Goal: Transaction & Acquisition: Purchase product/service

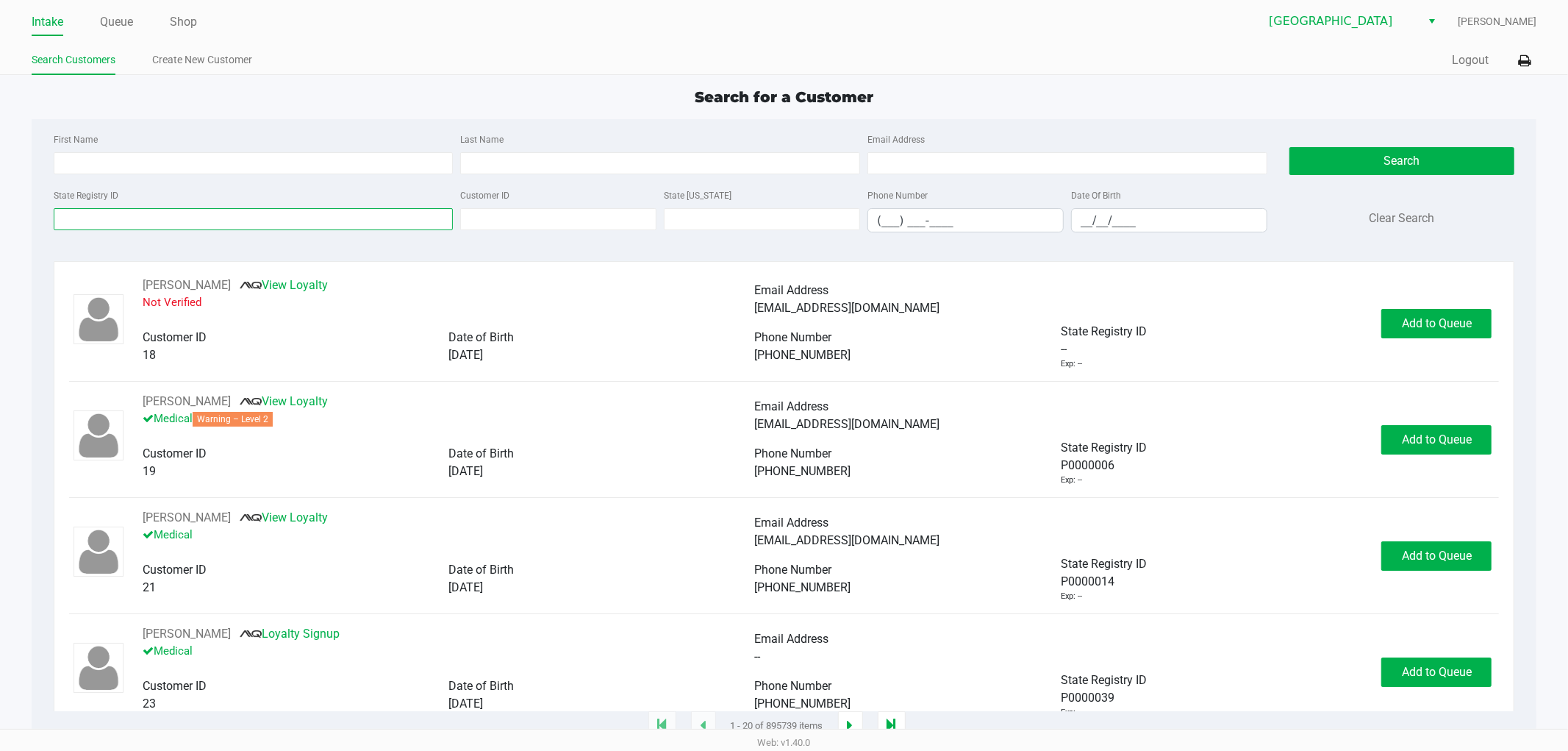
click at [99, 230] on input "State Registry ID" at bounding box center [253, 219] width 400 height 22
click at [1079, 225] on input "__/__/____" at bounding box center [1169, 220] width 195 height 22
type input "[DATE]"
click at [510, 155] on input "Last Name" at bounding box center [660, 163] width 400 height 22
type input "[PERSON_NAME]"
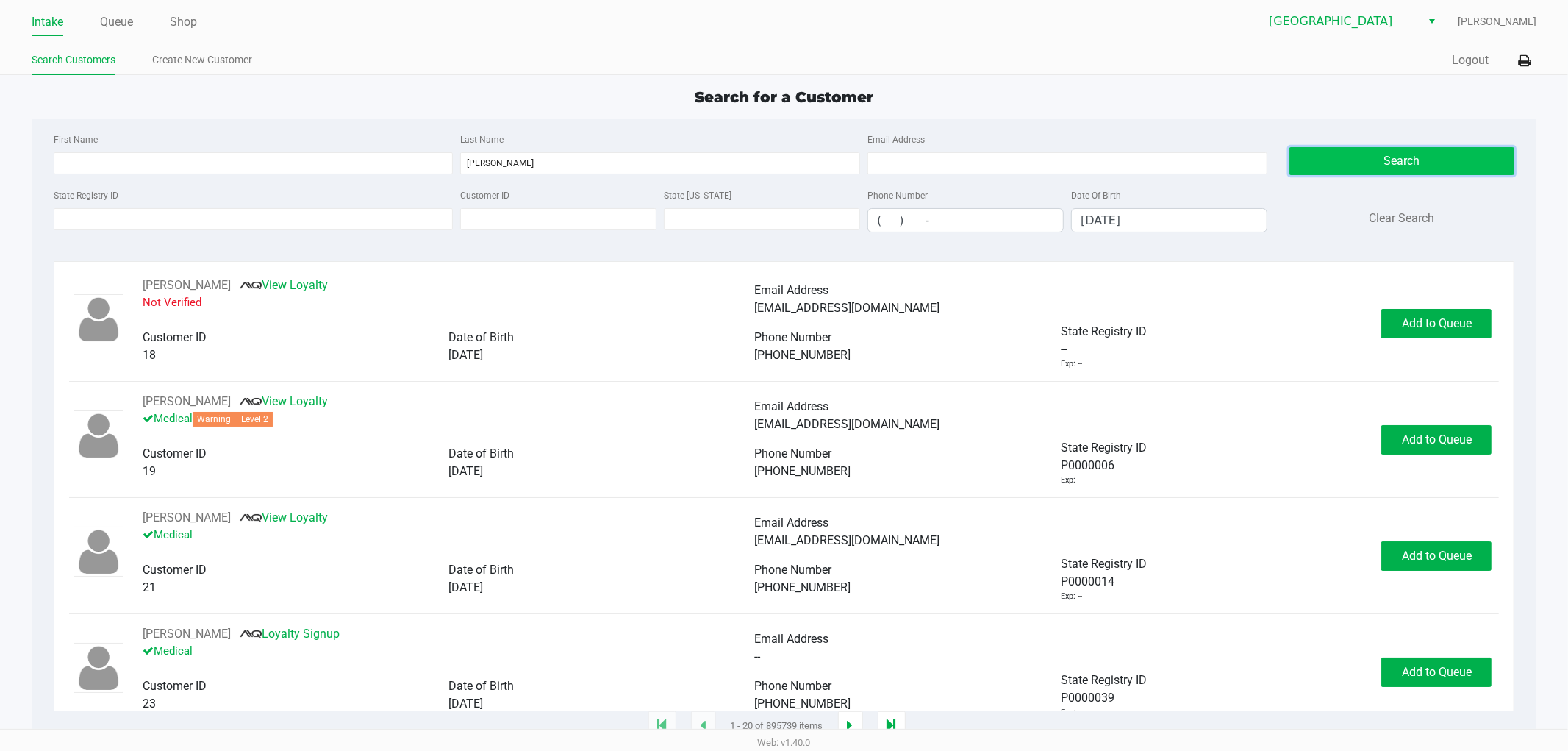
click at [1407, 158] on button "Search" at bounding box center [1401, 161] width 225 height 28
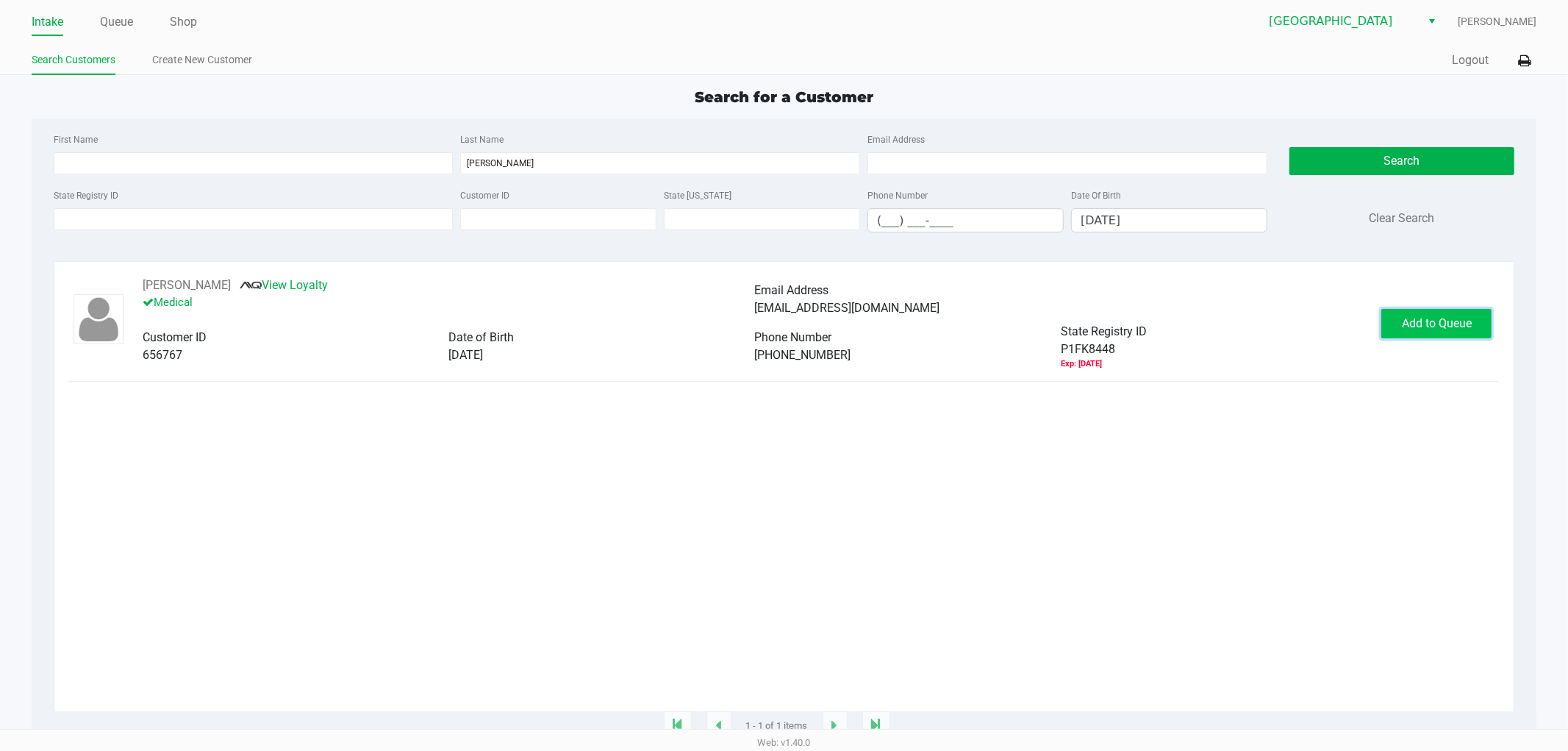
click at [1411, 329] on span "Add to Queue" at bounding box center [1437, 323] width 70 height 14
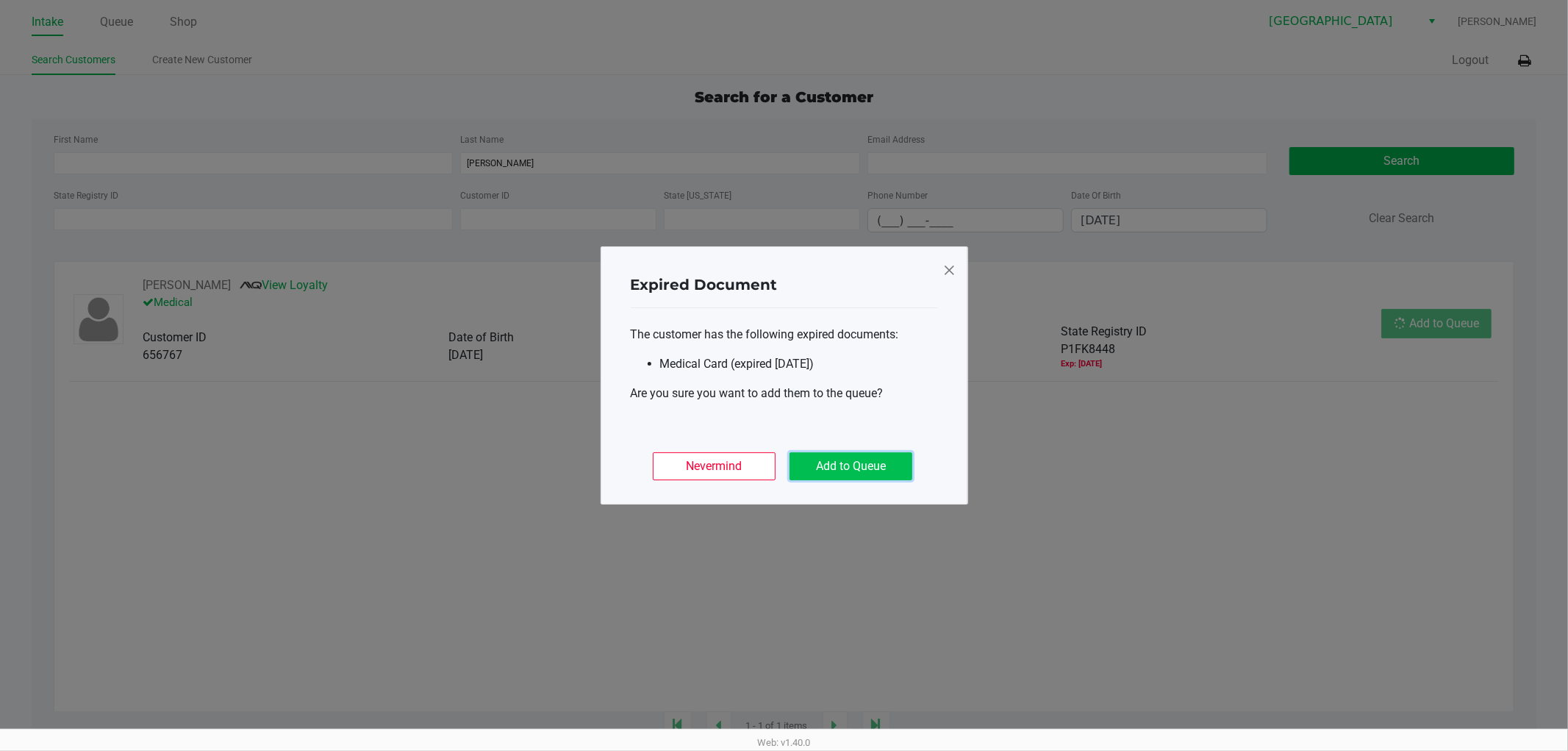
click at [853, 462] on button "Add to Queue" at bounding box center [850, 466] width 123 height 28
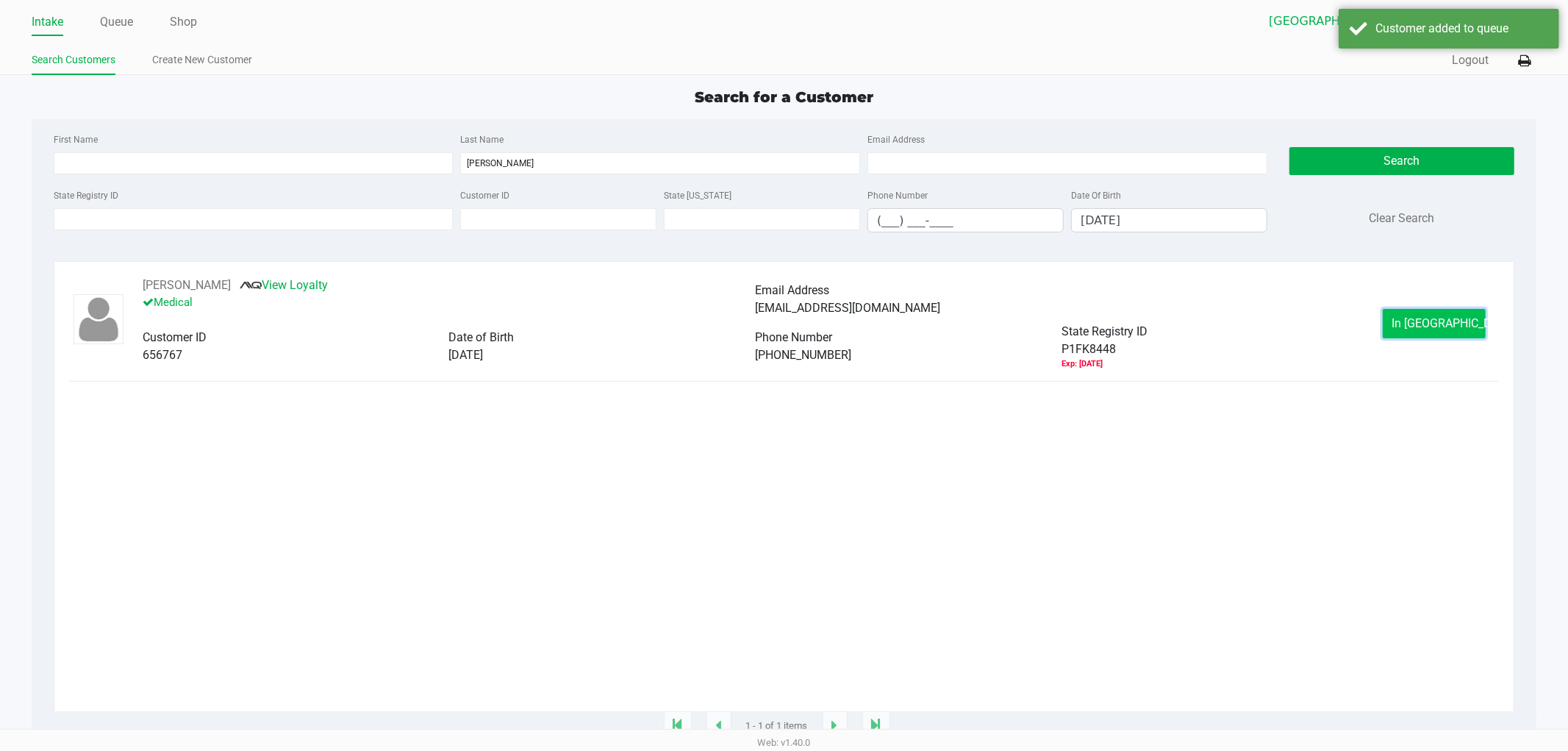
click at [1450, 326] on span "In [GEOGRAPHIC_DATA]" at bounding box center [1454, 323] width 124 height 14
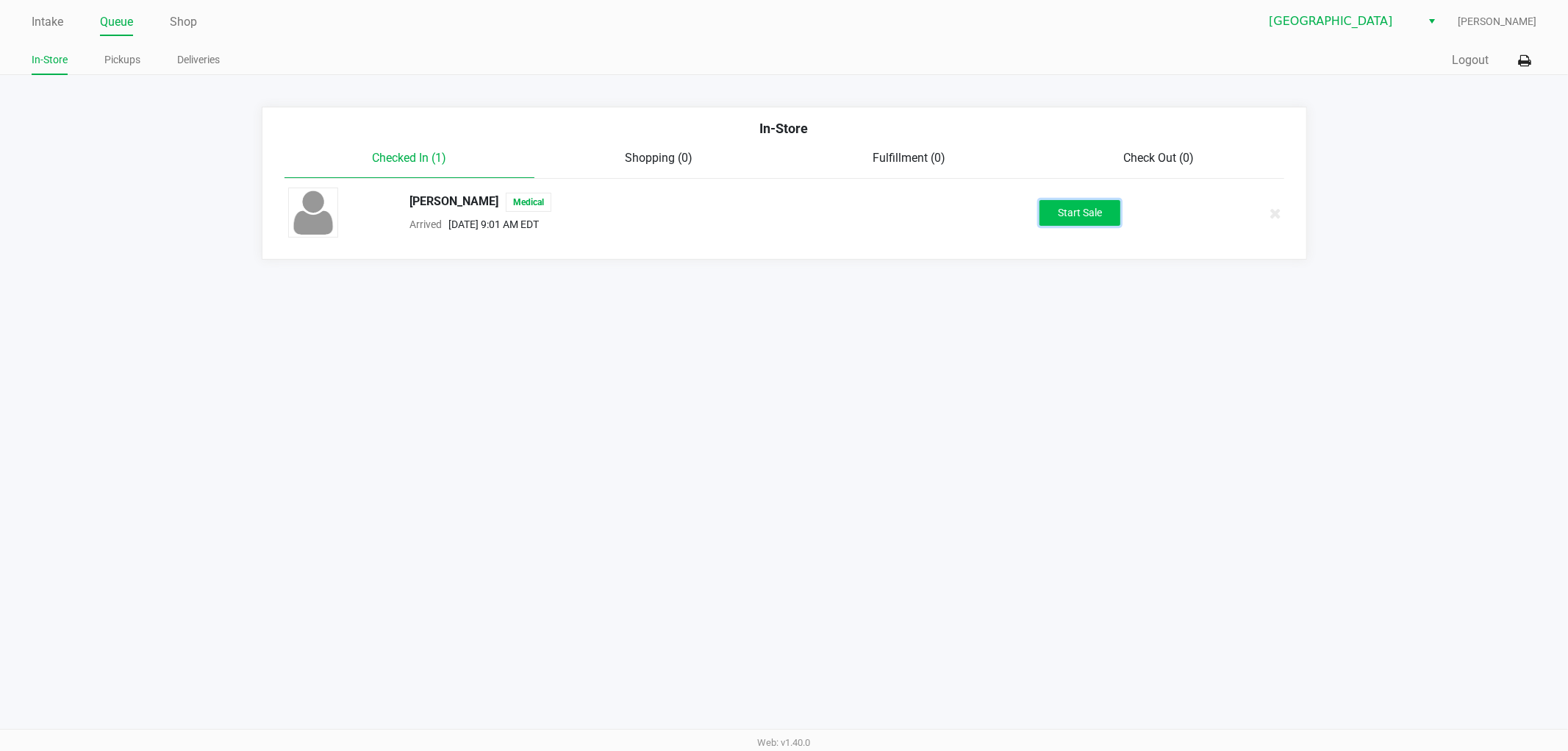
click at [1108, 208] on button "Start Sale" at bounding box center [1079, 213] width 81 height 26
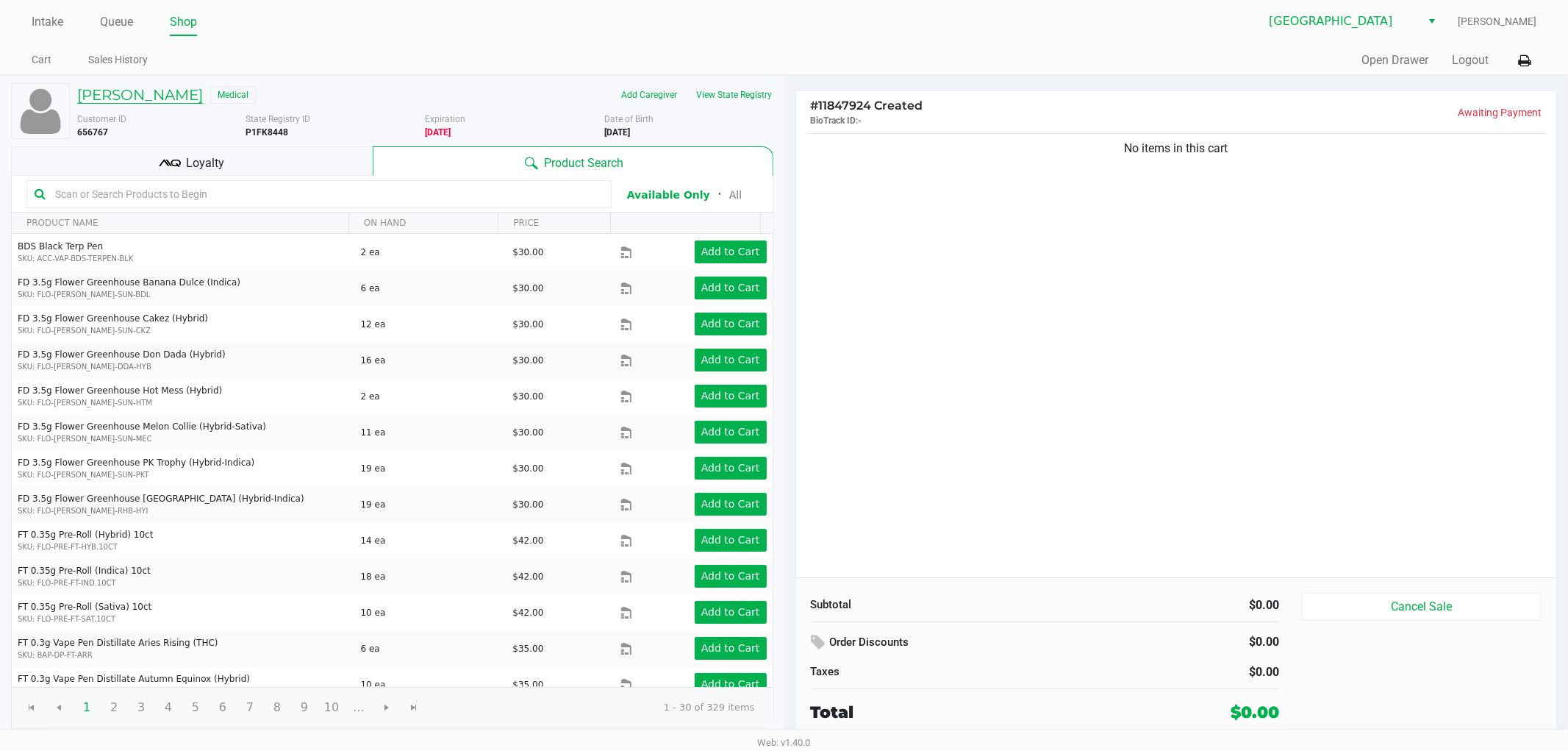
click at [160, 92] on h5 "[PERSON_NAME]" at bounding box center [140, 94] width 126 height 18
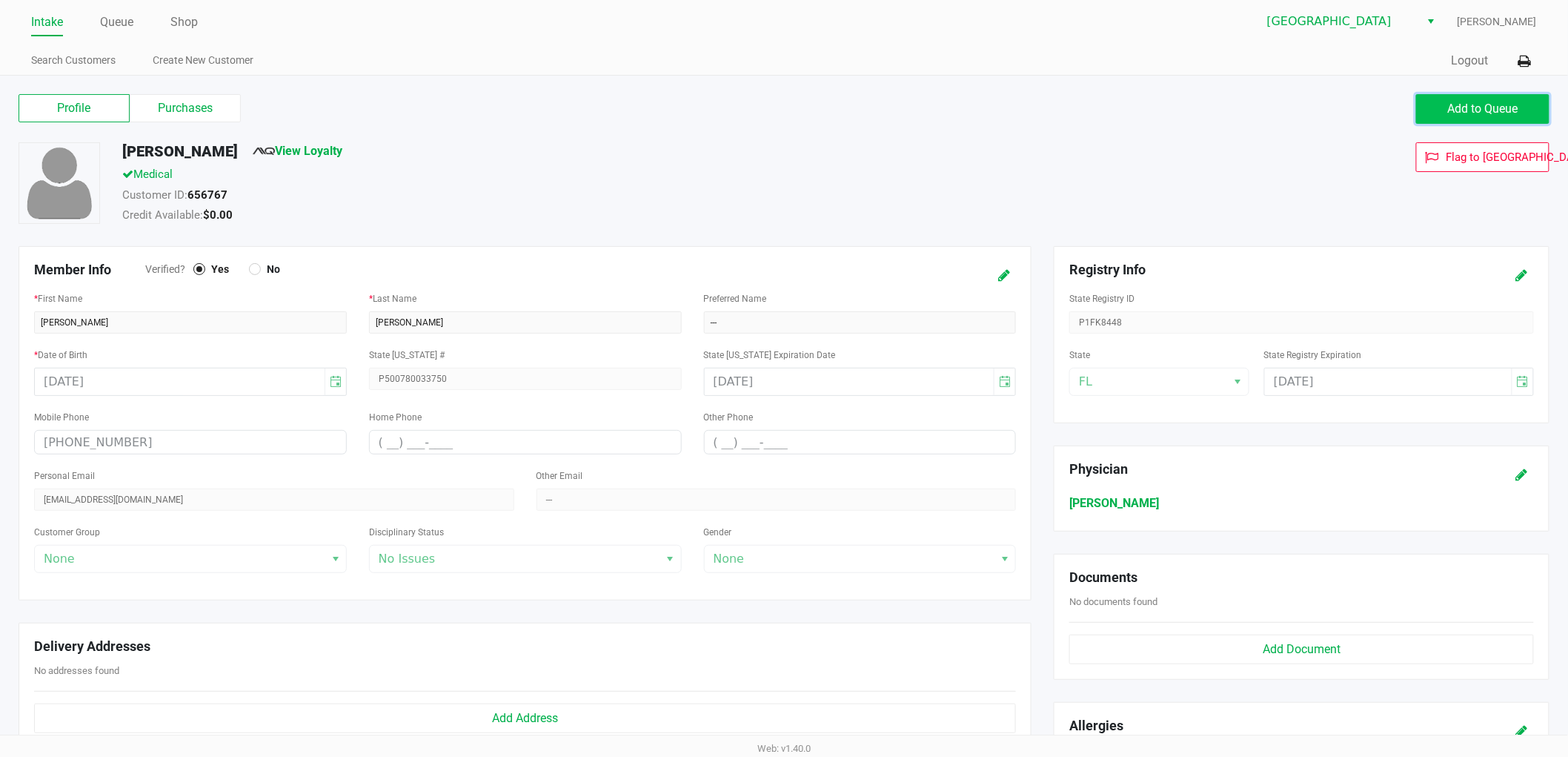
click at [1478, 112] on span "Add to Queue" at bounding box center [1483, 108] width 70 height 14
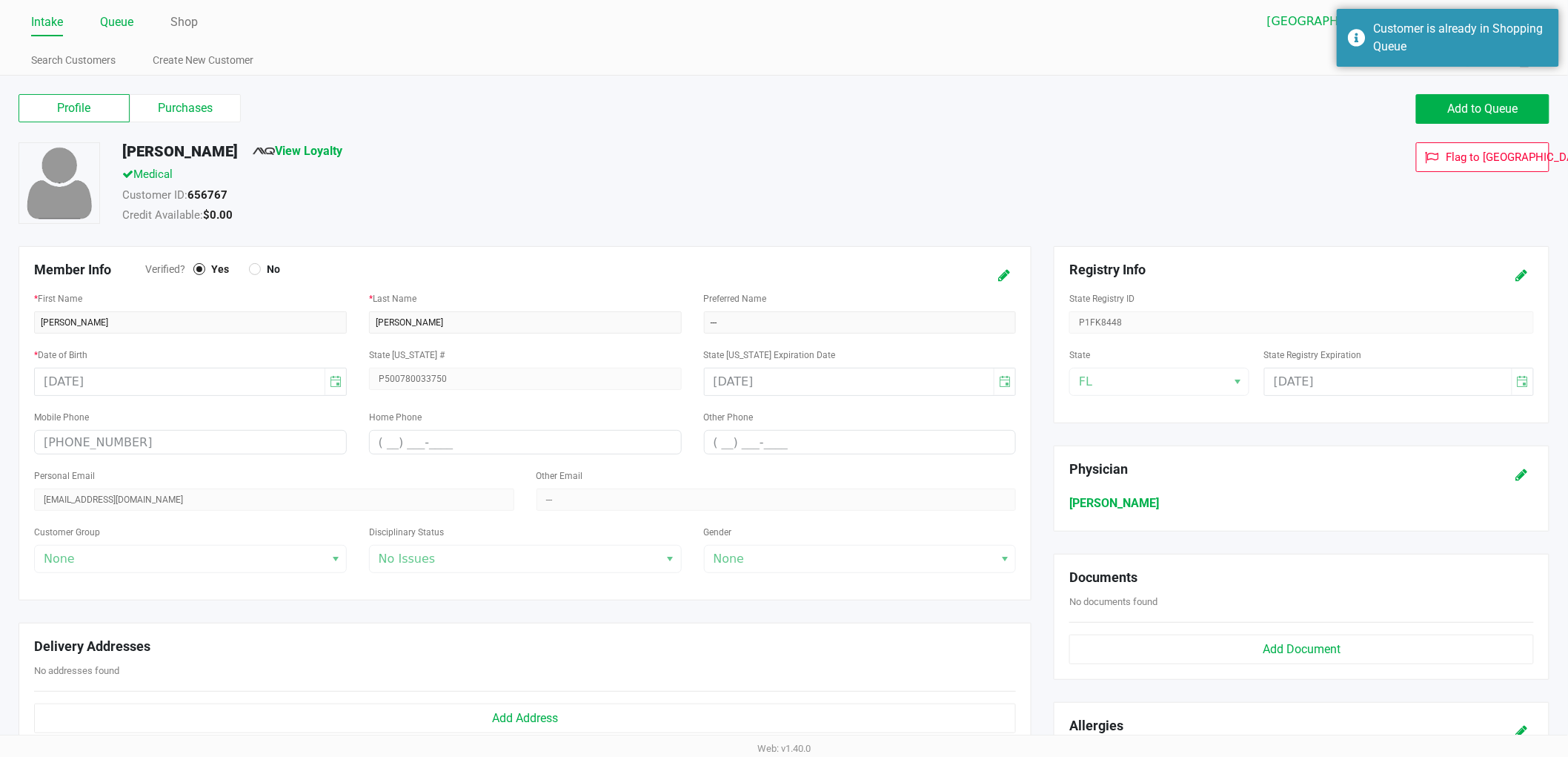
click at [112, 25] on link "Queue" at bounding box center [116, 22] width 34 height 21
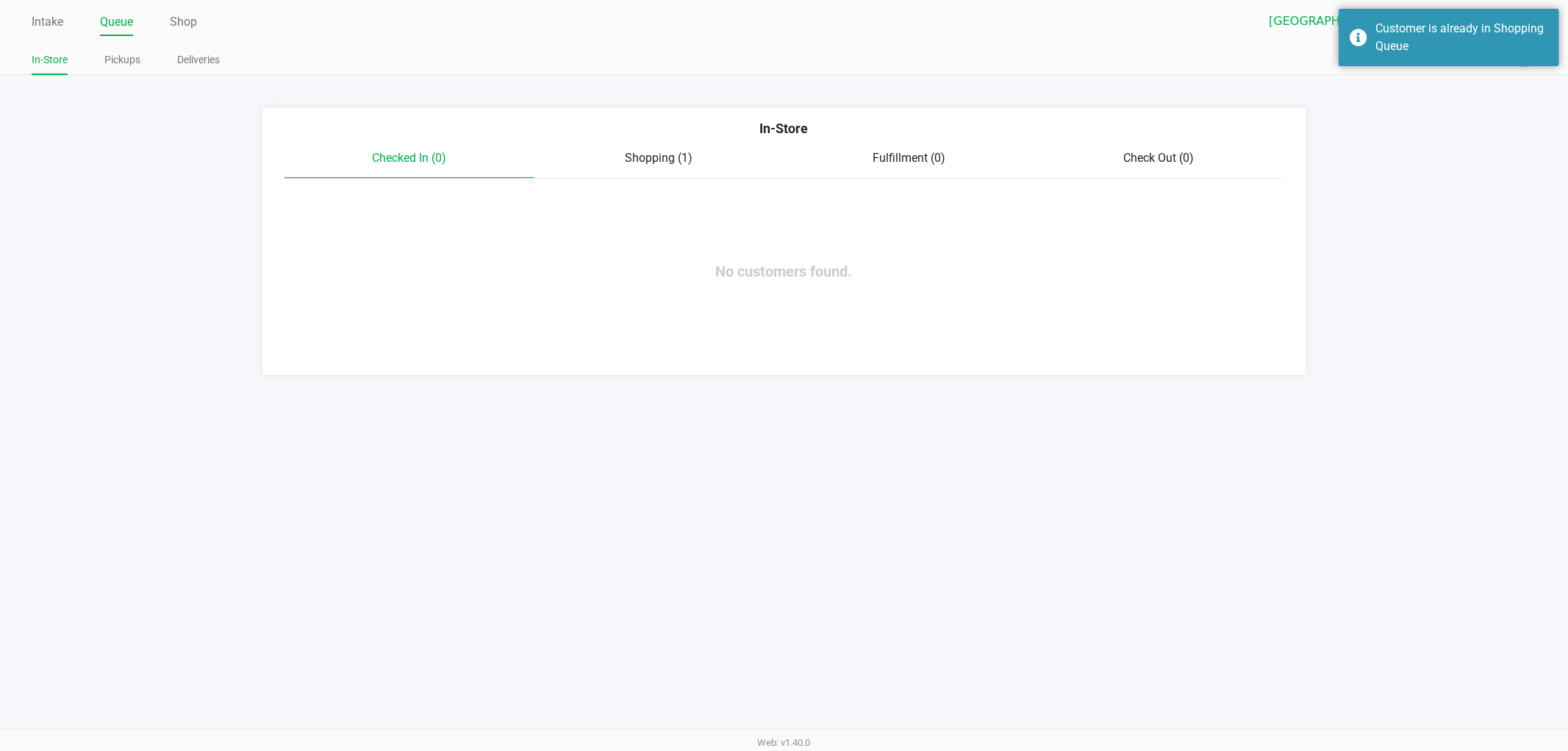
click at [680, 155] on span "Shopping (1)" at bounding box center [659, 158] width 67 height 14
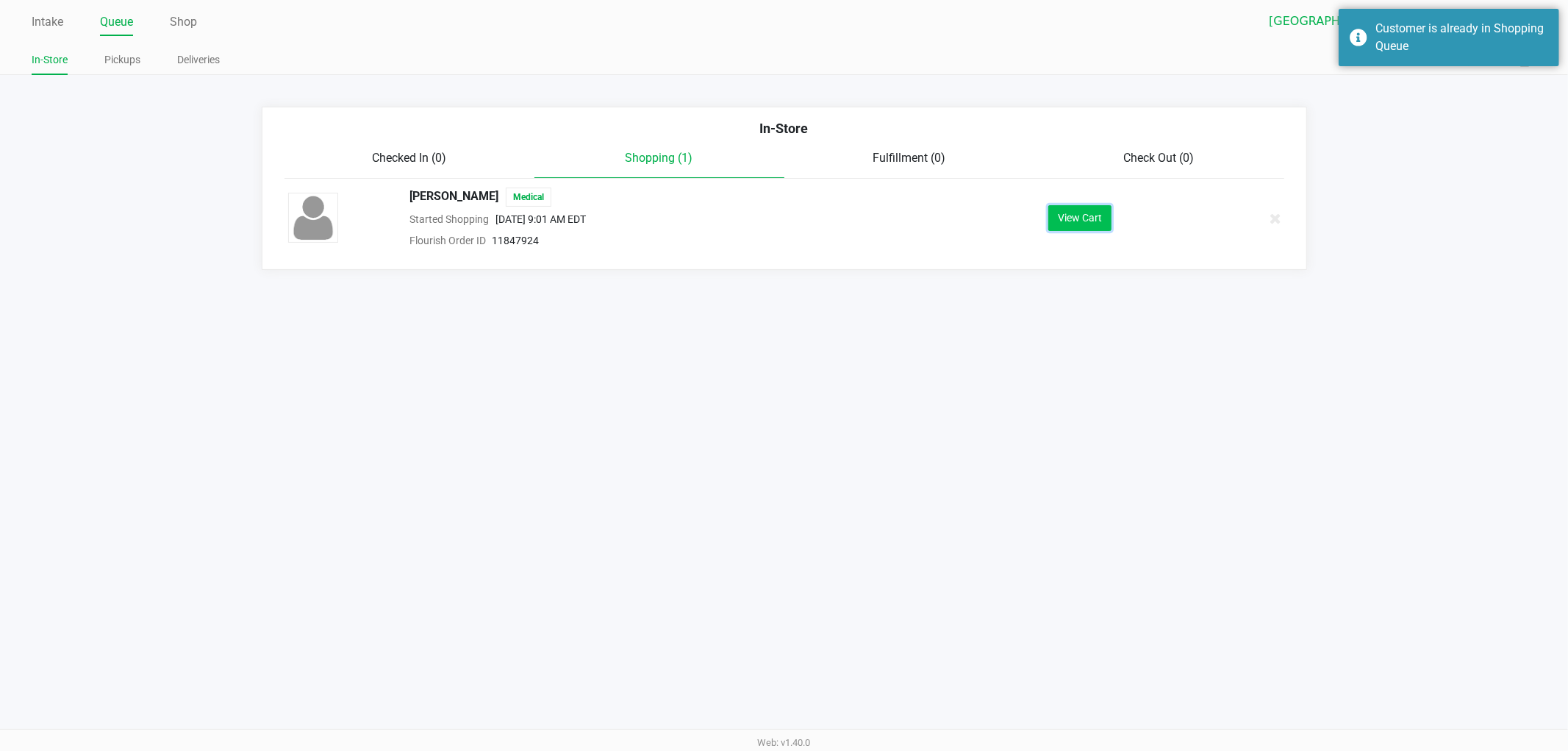
click at [1055, 227] on button "View Cart" at bounding box center [1080, 217] width 63 height 26
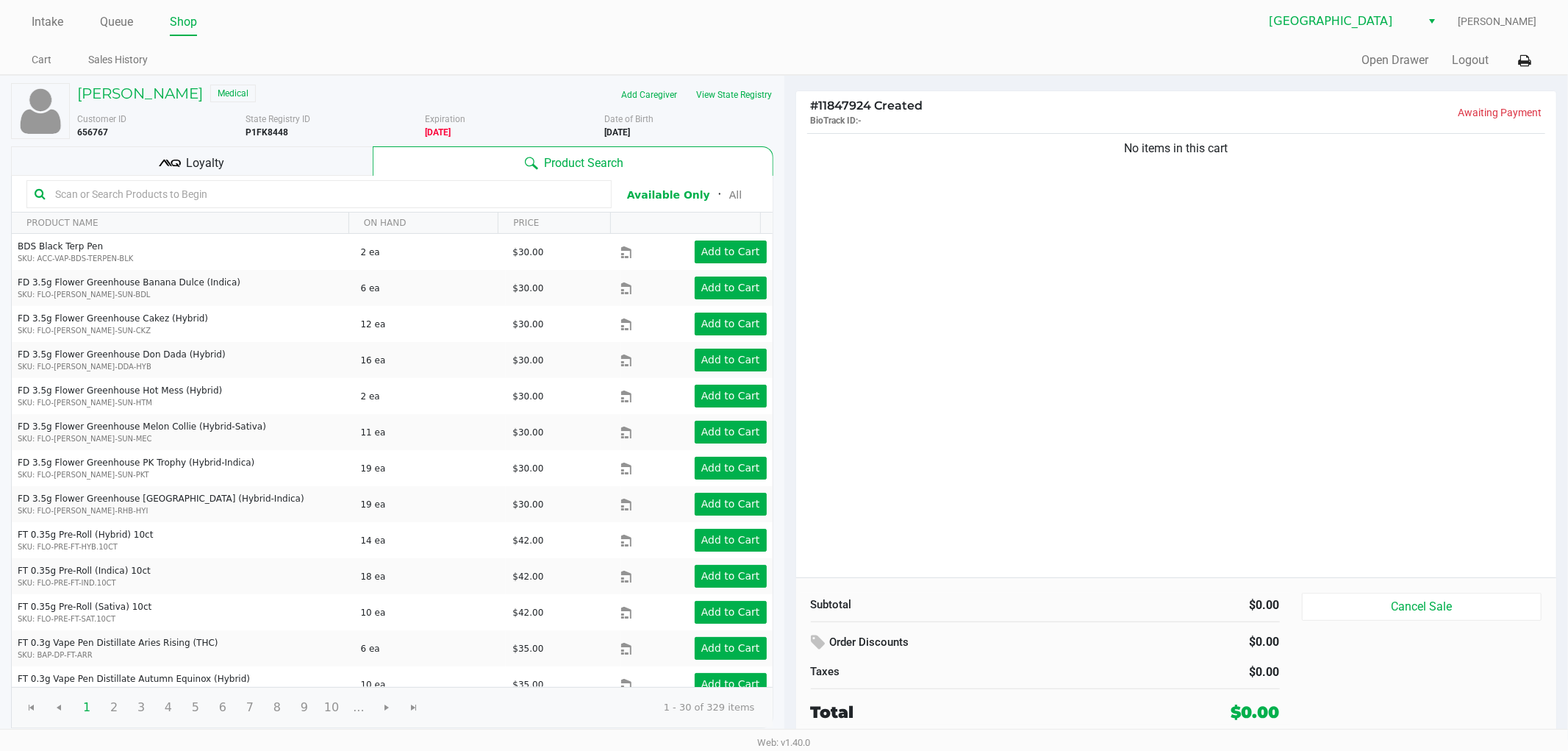
click at [723, 32] on ul "Intake Queue Shop" at bounding box center [407, 22] width 752 height 25
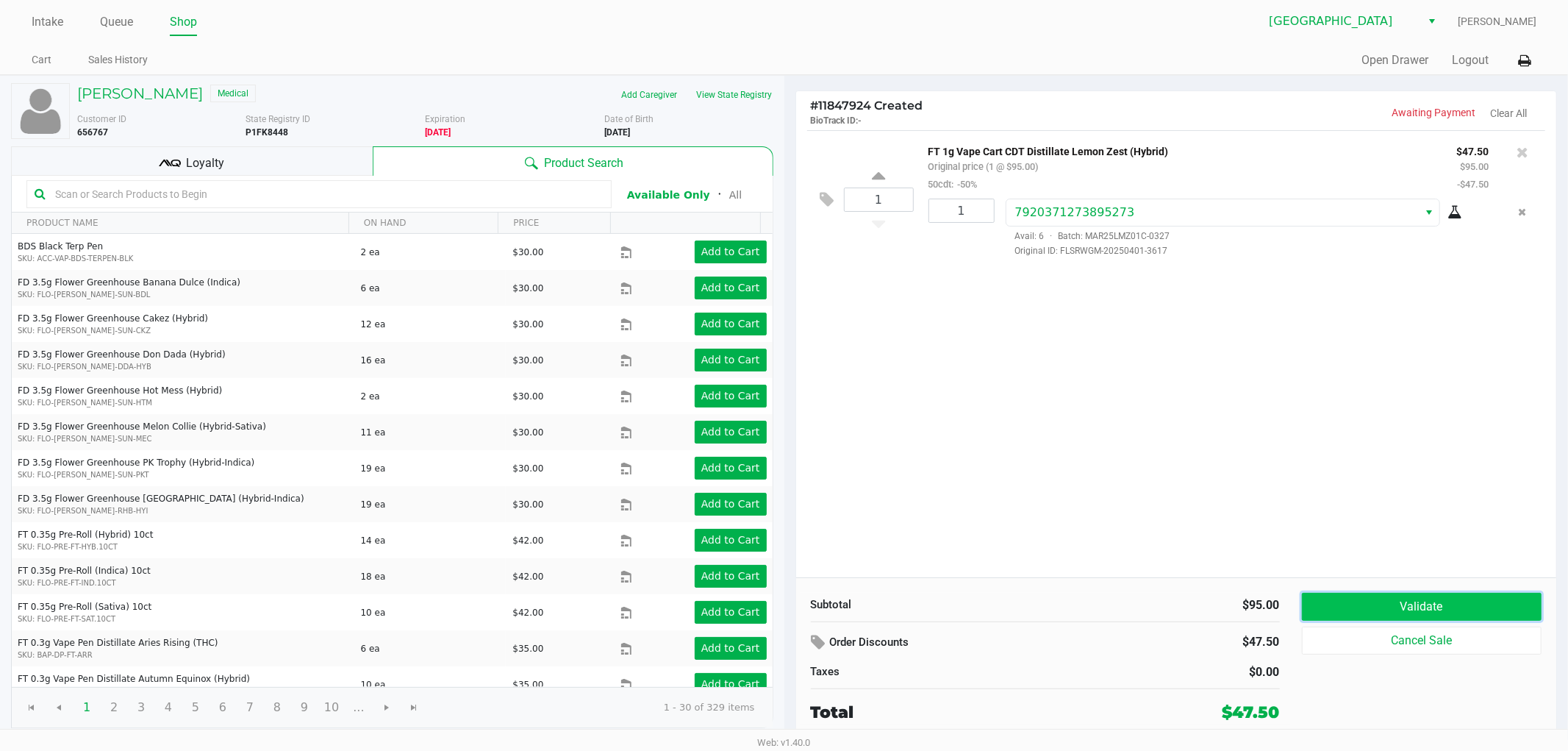
click at [1413, 607] on button "Validate" at bounding box center [1421, 606] width 240 height 28
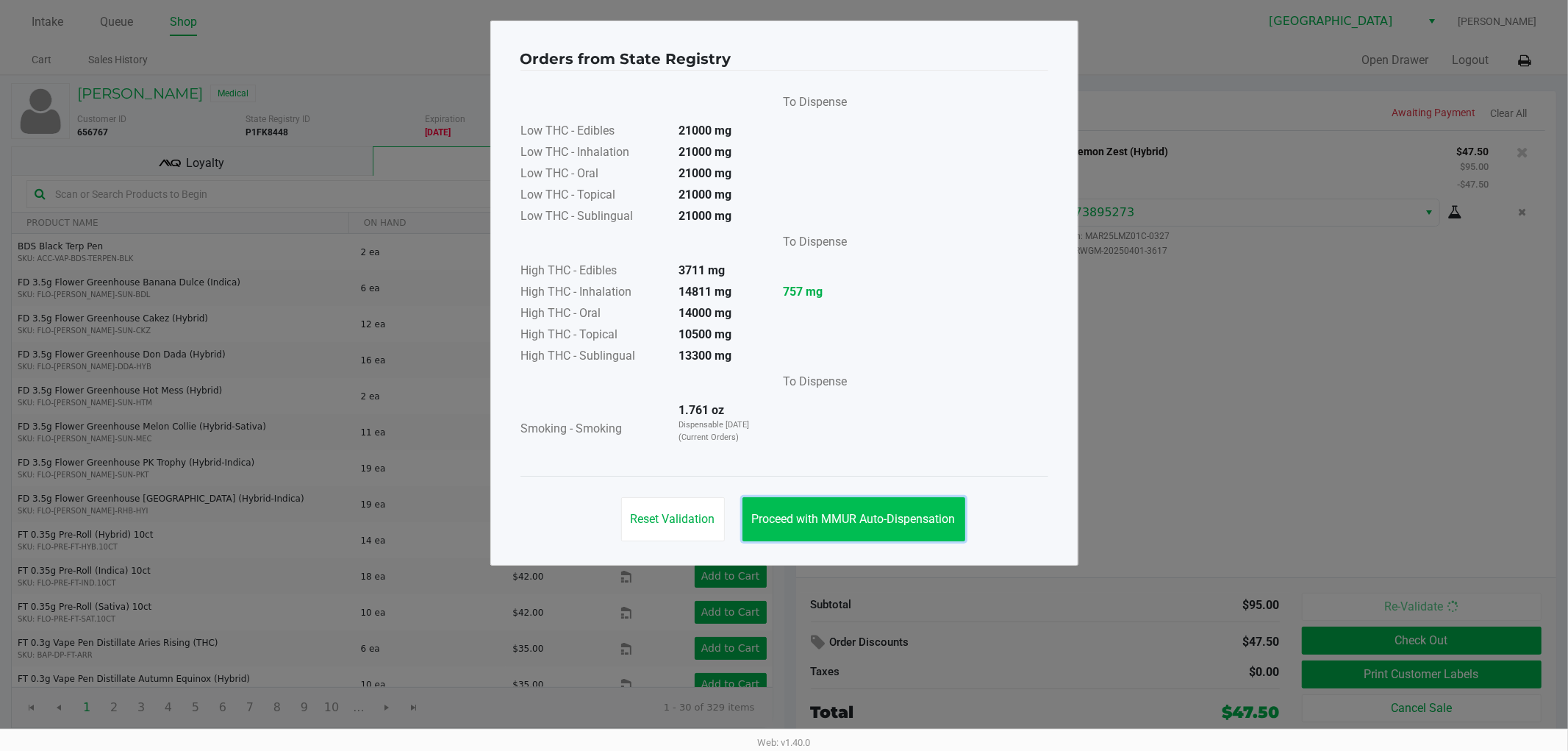
click at [826, 508] on button "Proceed with MMUR Auto-Dispensation" at bounding box center [854, 519] width 223 height 44
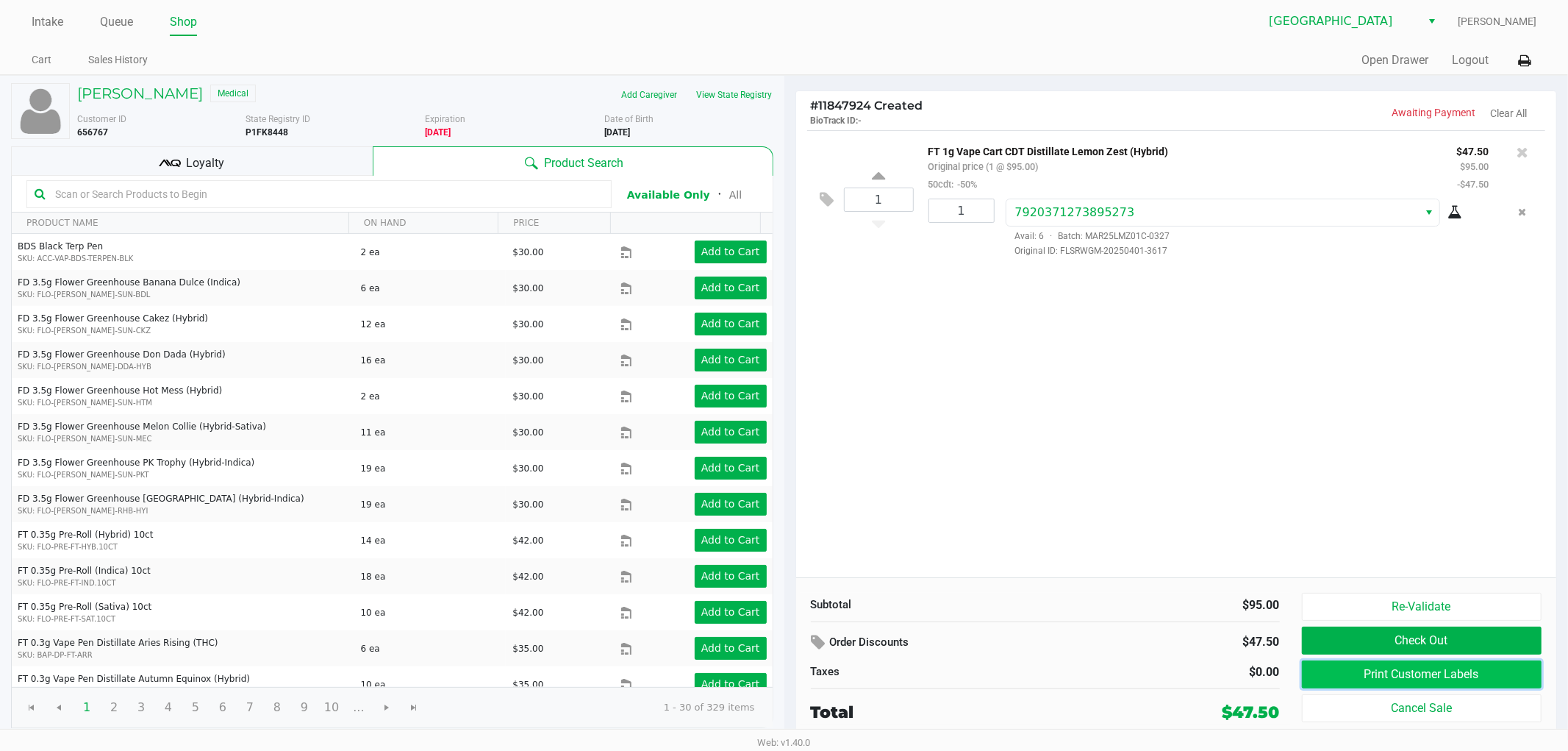
click at [1375, 671] on button "Print Customer Labels" at bounding box center [1421, 674] width 240 height 28
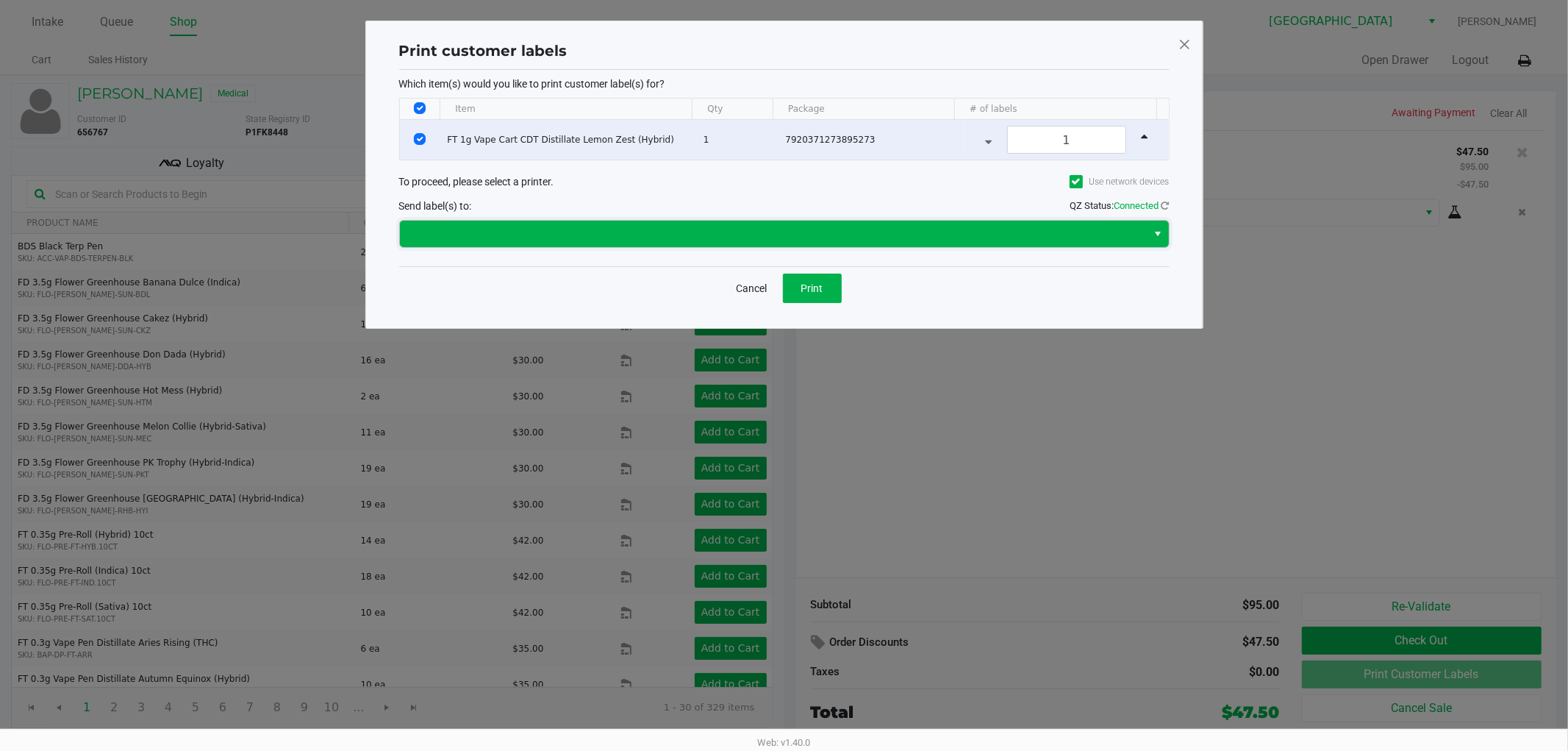
click at [663, 225] on span at bounding box center [774, 234] width 730 height 18
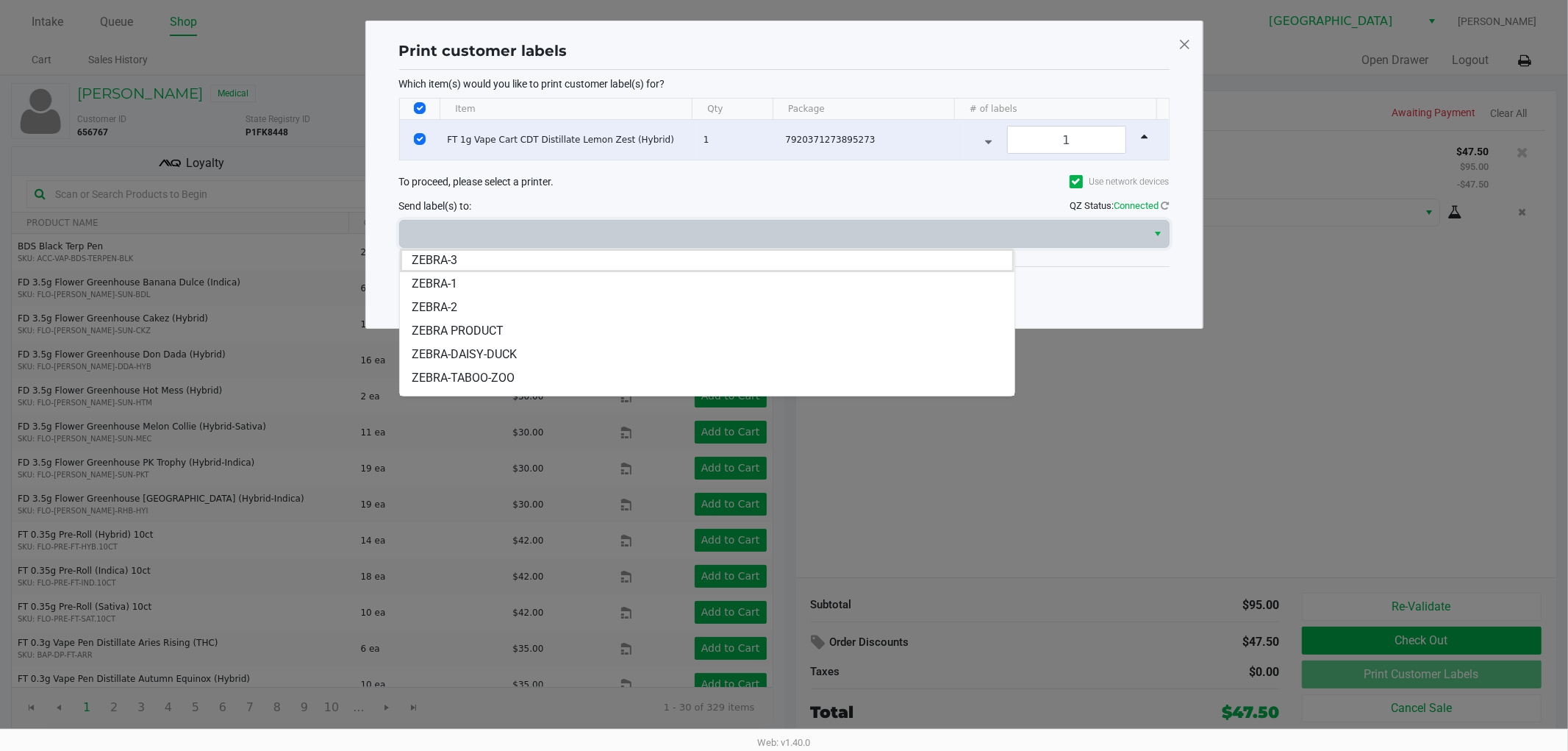
drag, startPoint x: 623, startPoint y: 360, endPoint x: 648, endPoint y: 340, distance: 32.0
click at [623, 359] on li "ZEBRA-DAISY-DUCK" at bounding box center [707, 354] width 615 height 23
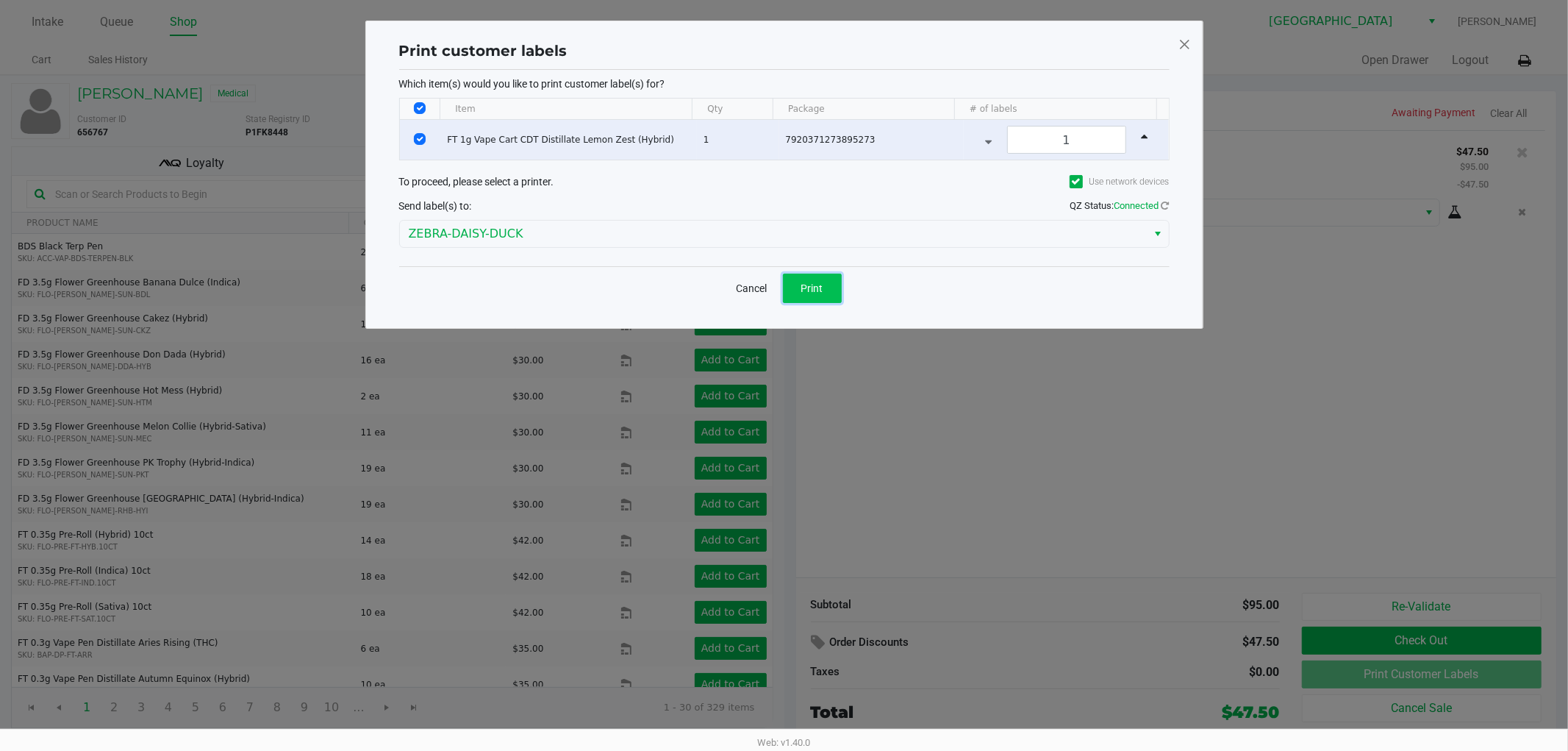
click at [801, 282] on span "Print" at bounding box center [812, 288] width 22 height 12
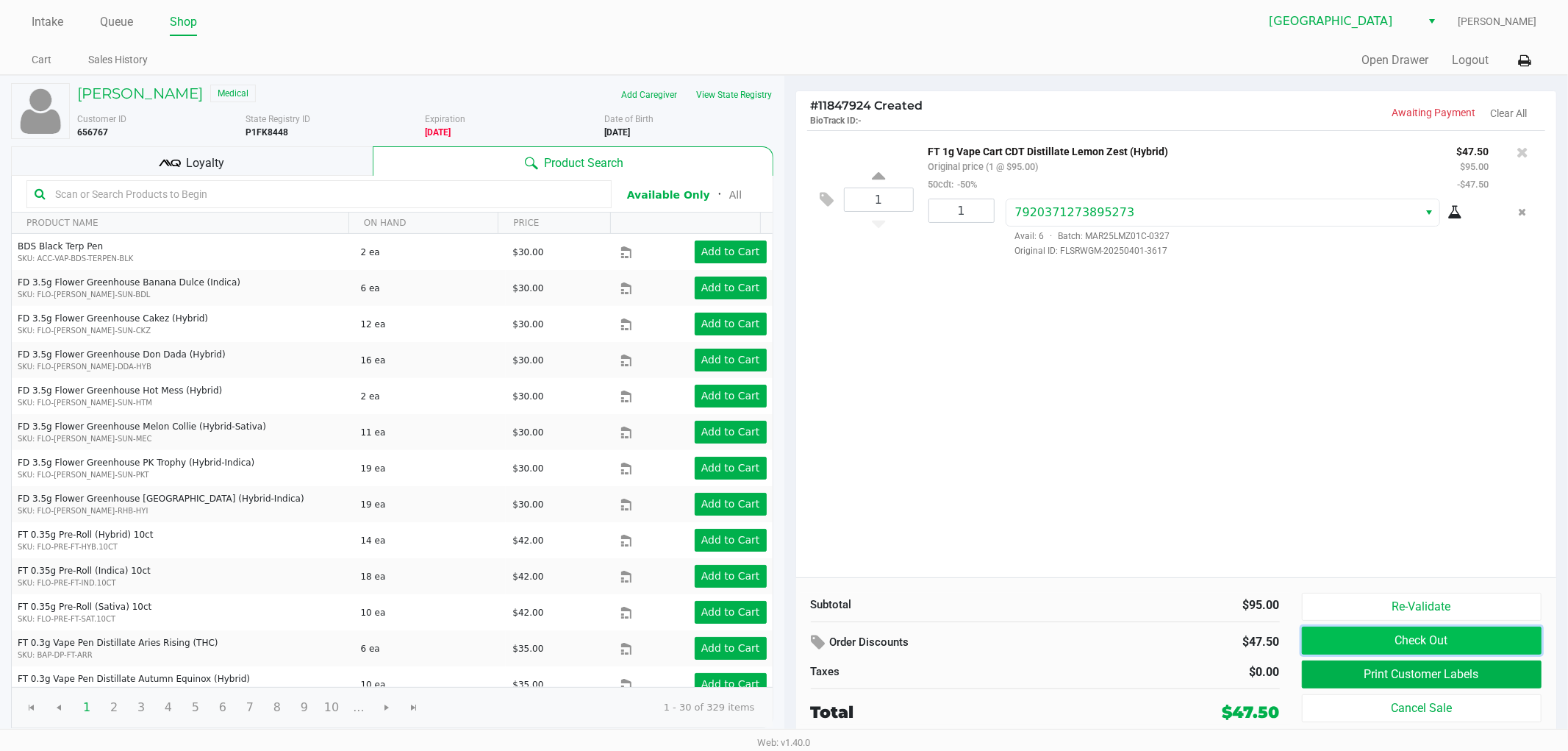
click at [1428, 644] on button "Check Out" at bounding box center [1421, 640] width 240 height 28
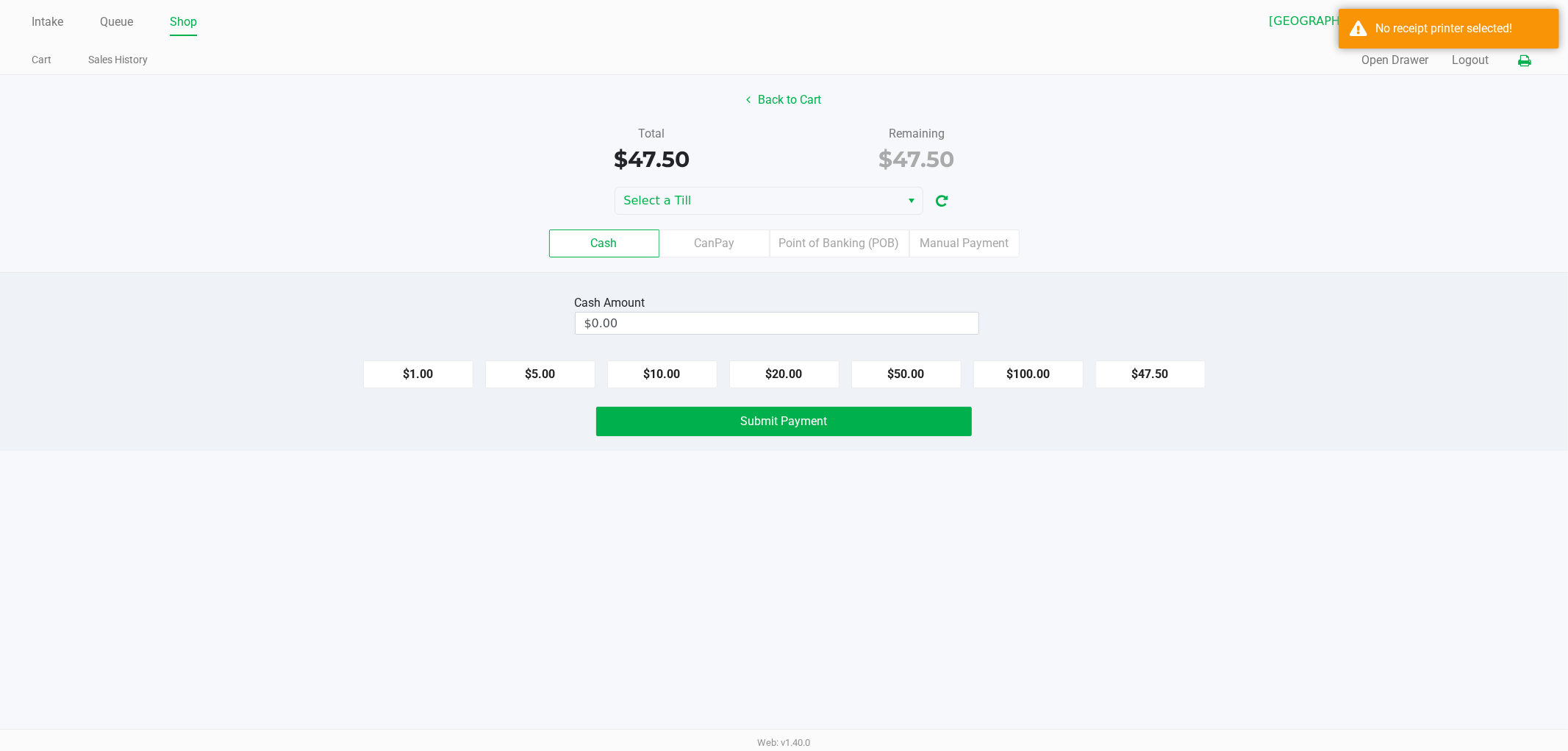
click at [1526, 65] on icon at bounding box center [1524, 60] width 12 height 10
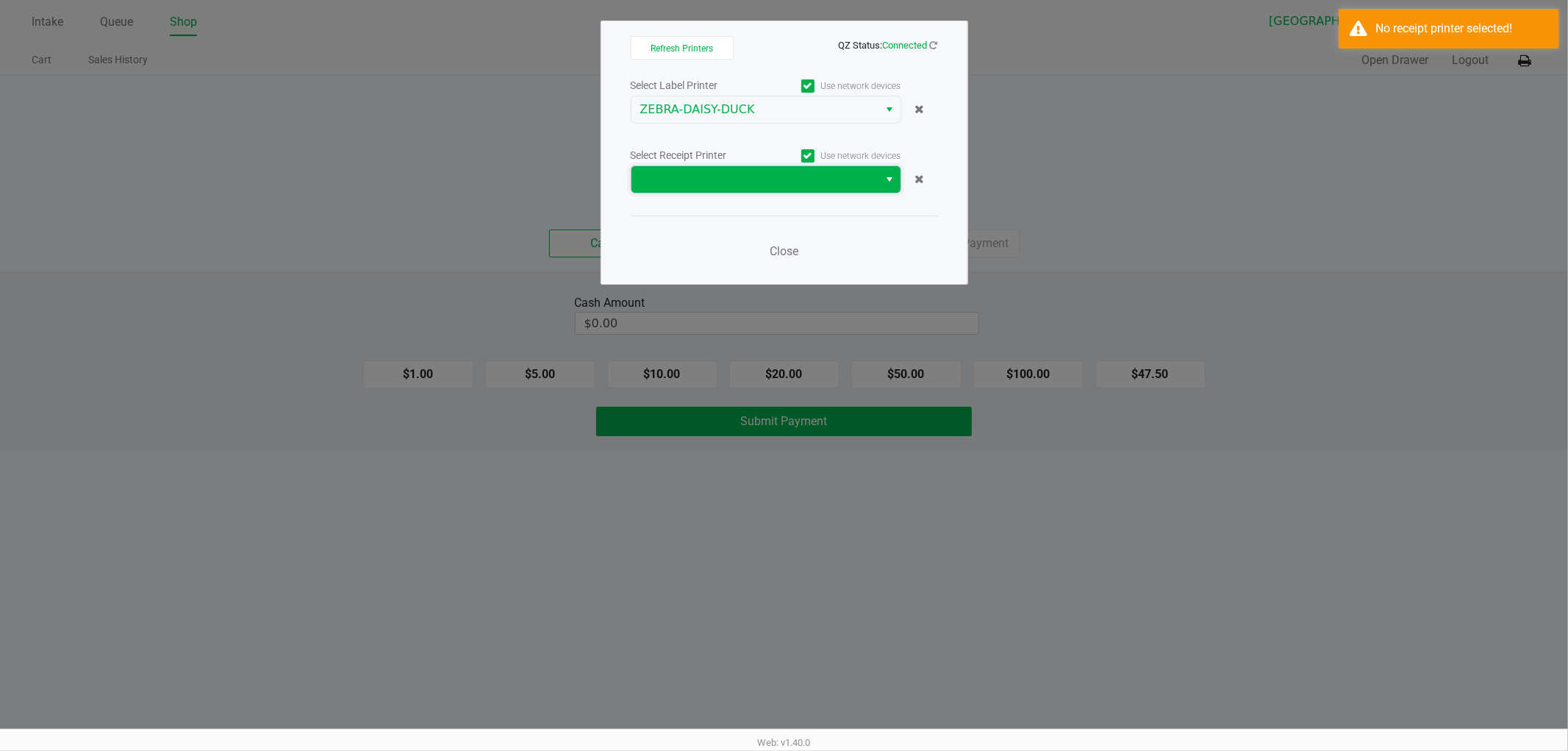
click at [742, 189] on span at bounding box center [755, 179] width 247 height 26
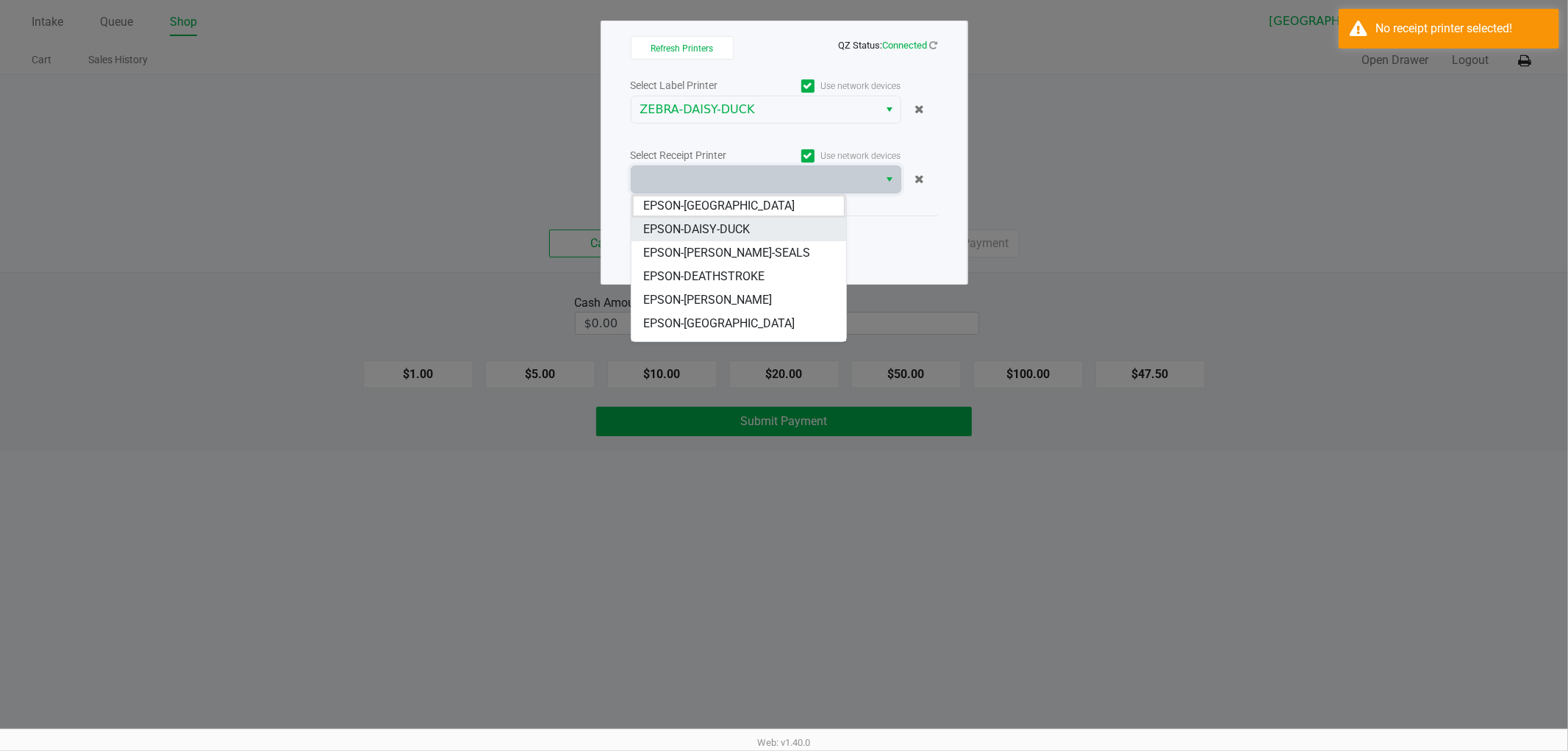
click at [719, 230] on span "EPSON-DAISY-DUCK" at bounding box center [697, 229] width 107 height 18
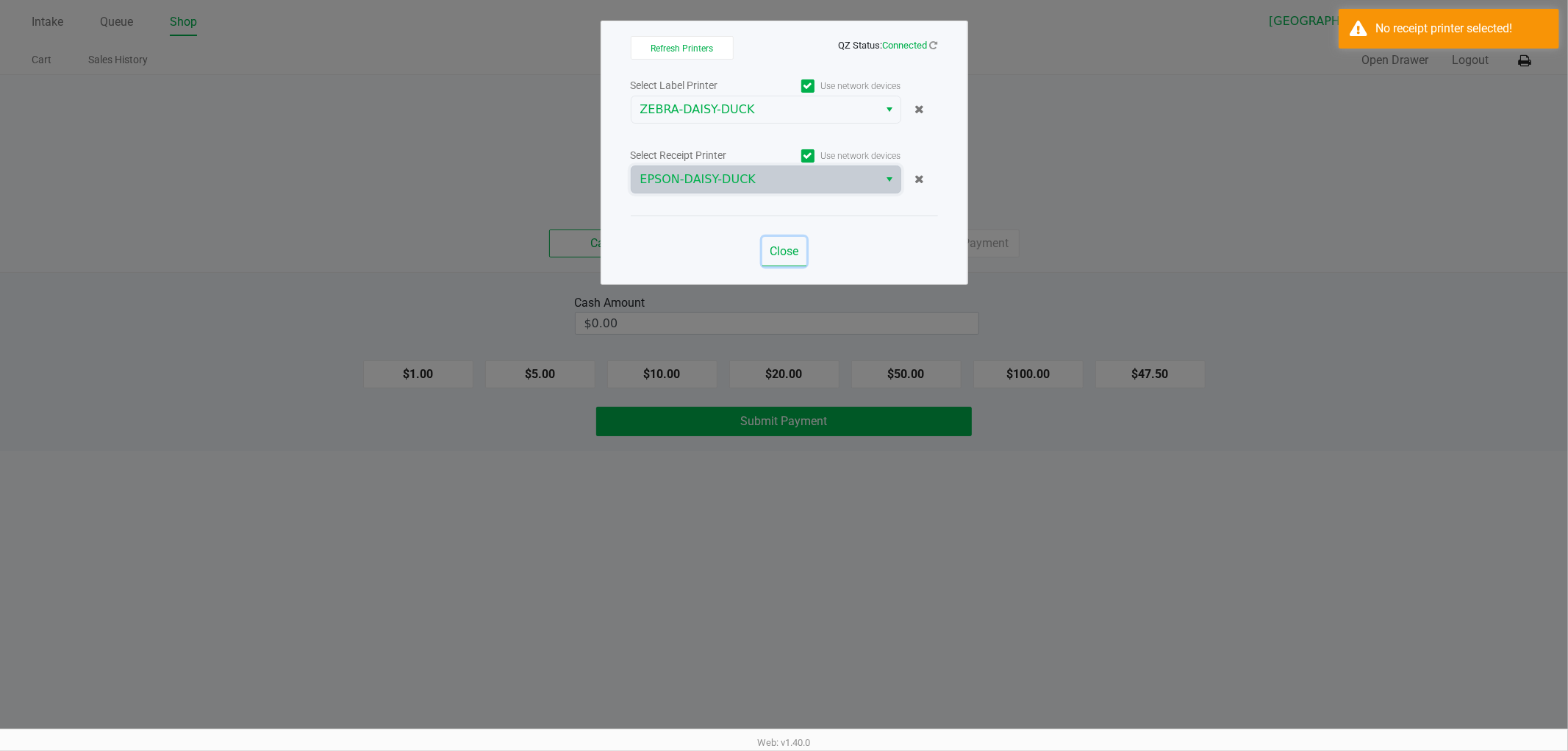
click at [793, 244] on span "Close" at bounding box center [783, 251] width 29 height 14
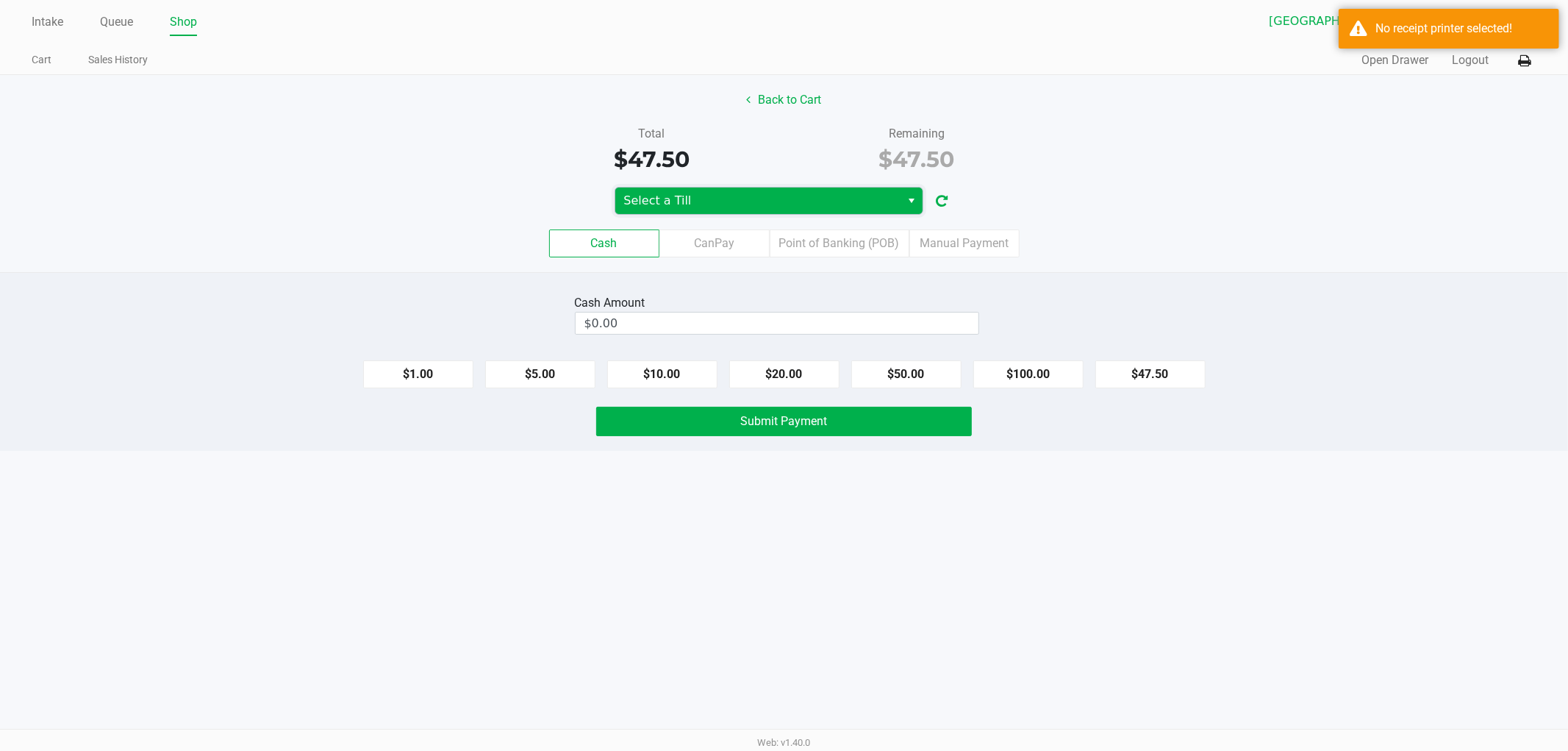
click at [719, 200] on span "Select a Till" at bounding box center [758, 200] width 268 height 18
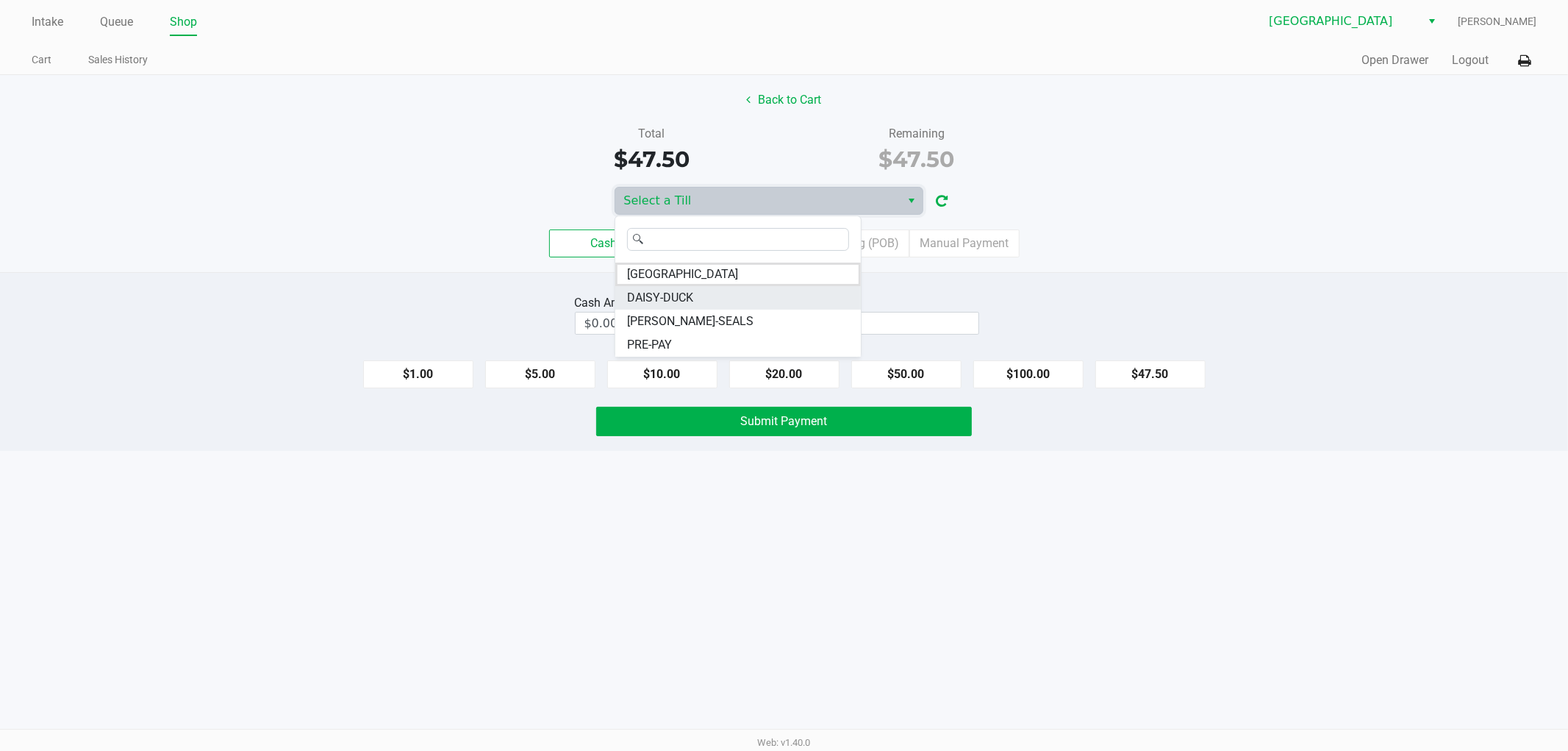
click at [696, 296] on li "DAISY-DUCK" at bounding box center [738, 298] width 245 height 23
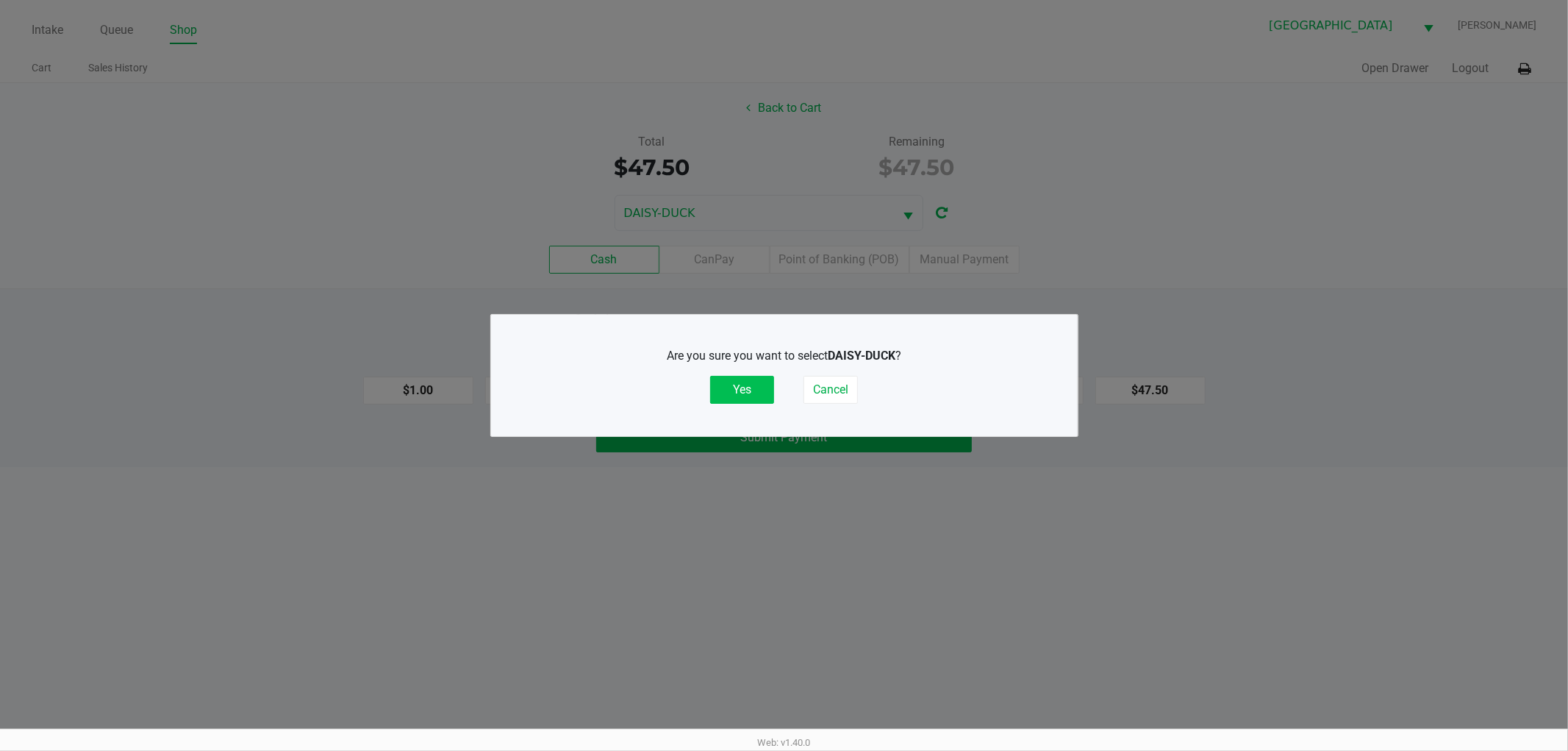
click at [746, 386] on button "Yes" at bounding box center [741, 390] width 64 height 28
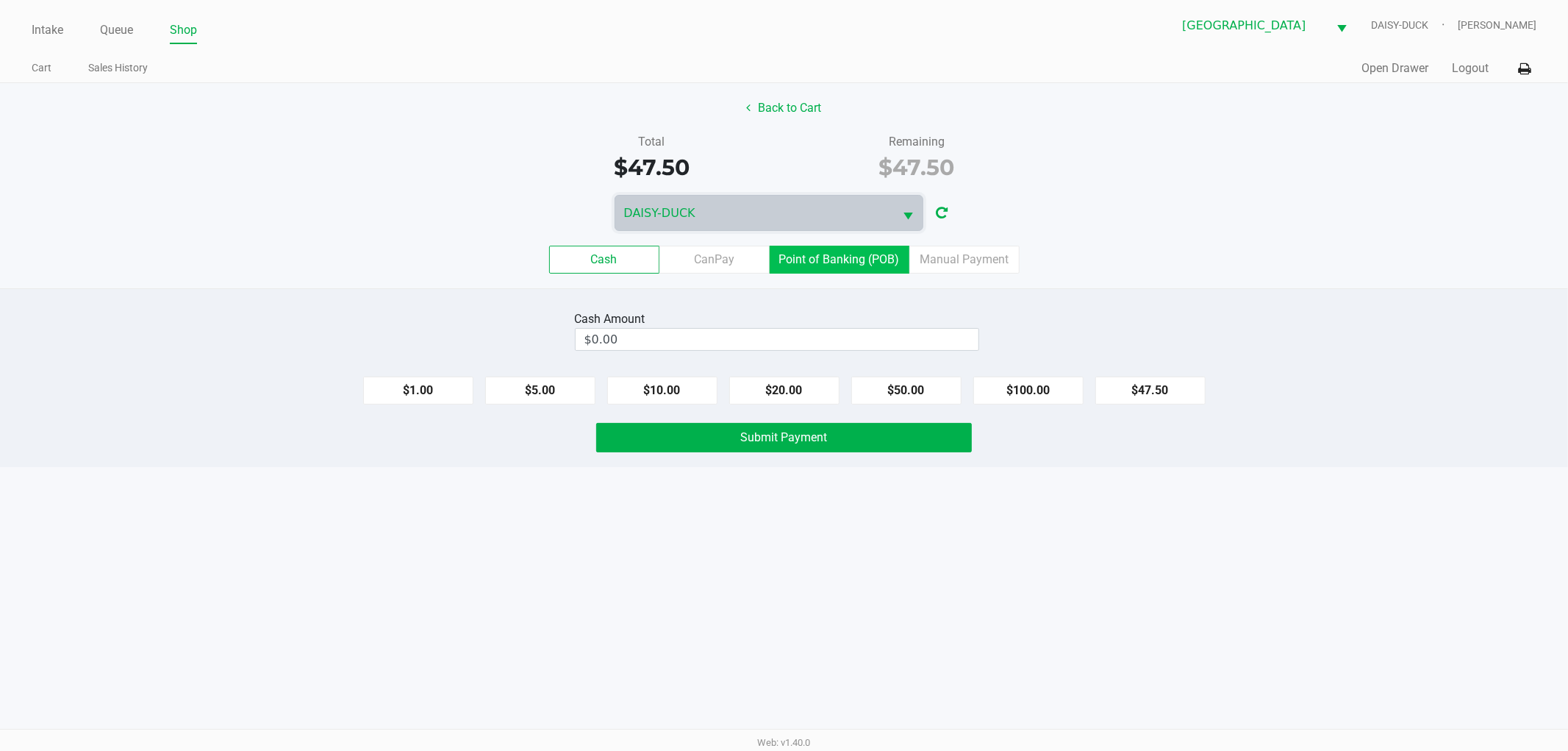
click at [811, 254] on label "Point of Banking (POB)" at bounding box center [839, 259] width 140 height 28
click at [0, 0] on 7 "Point of Banking (POB)" at bounding box center [0, 0] width 0 height 0
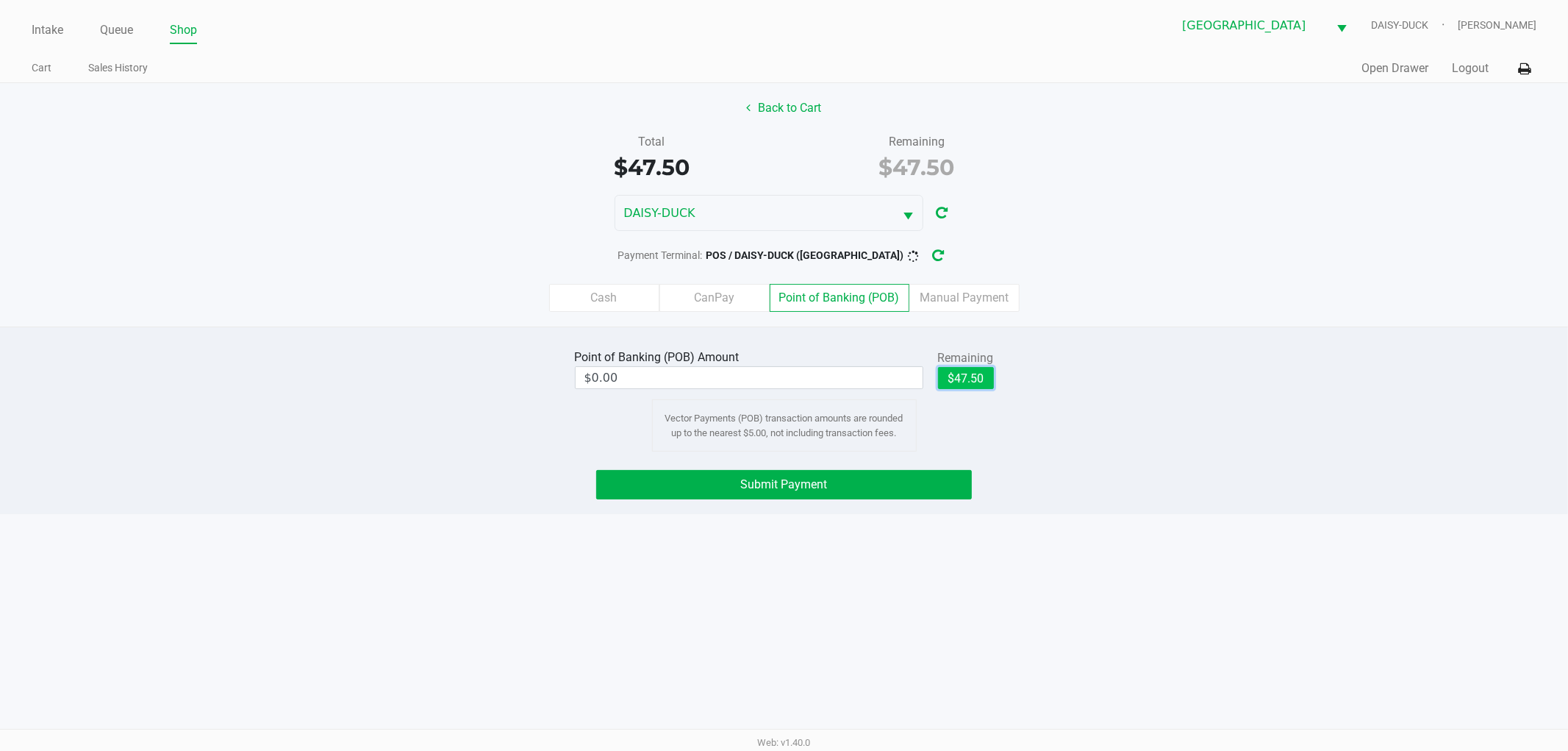
click at [980, 377] on button "$47.50" at bounding box center [966, 377] width 56 height 22
type input "$47.50"
click at [787, 494] on button "Submit Payment" at bounding box center [784, 484] width 376 height 29
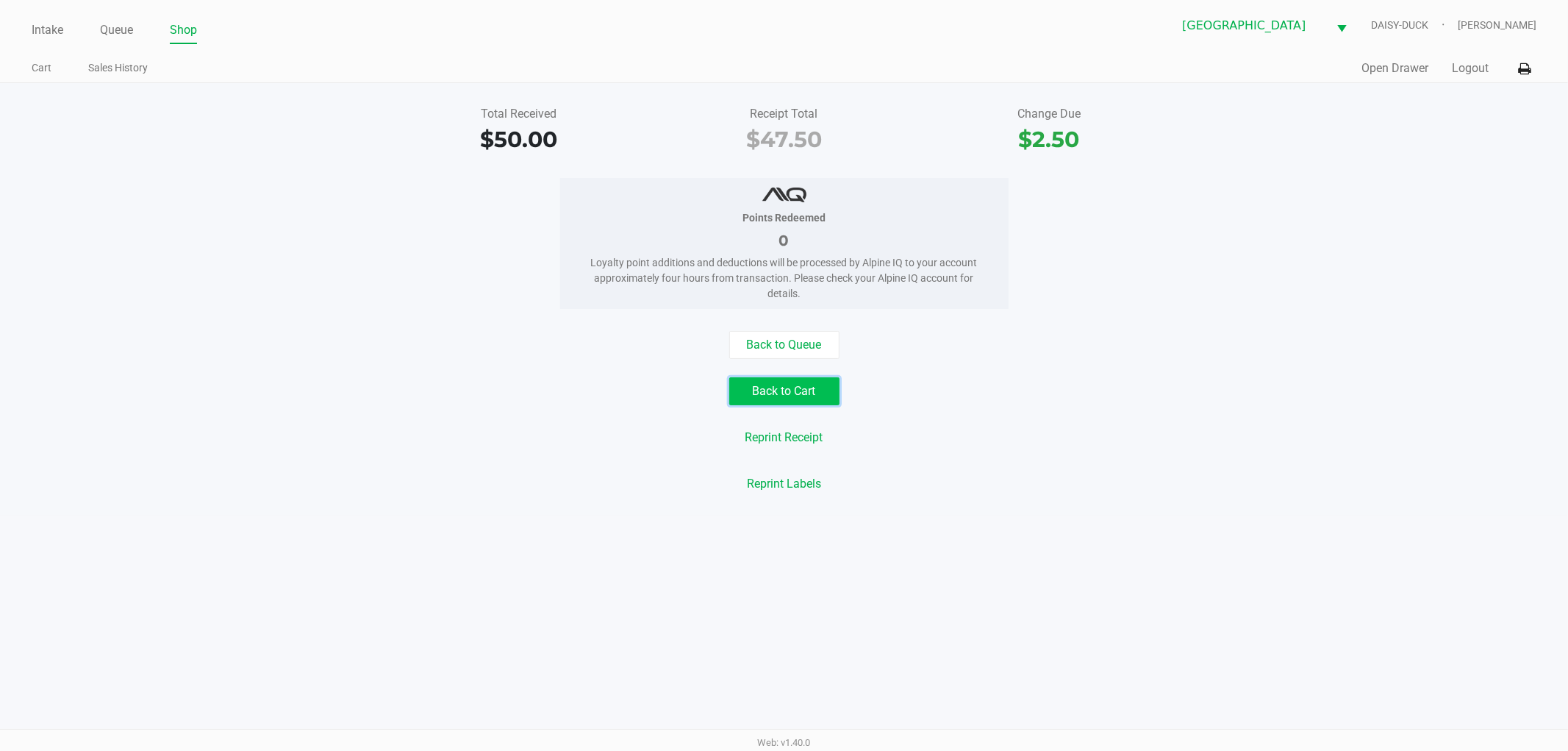
click at [770, 380] on button "Back to Cart" at bounding box center [784, 391] width 111 height 28
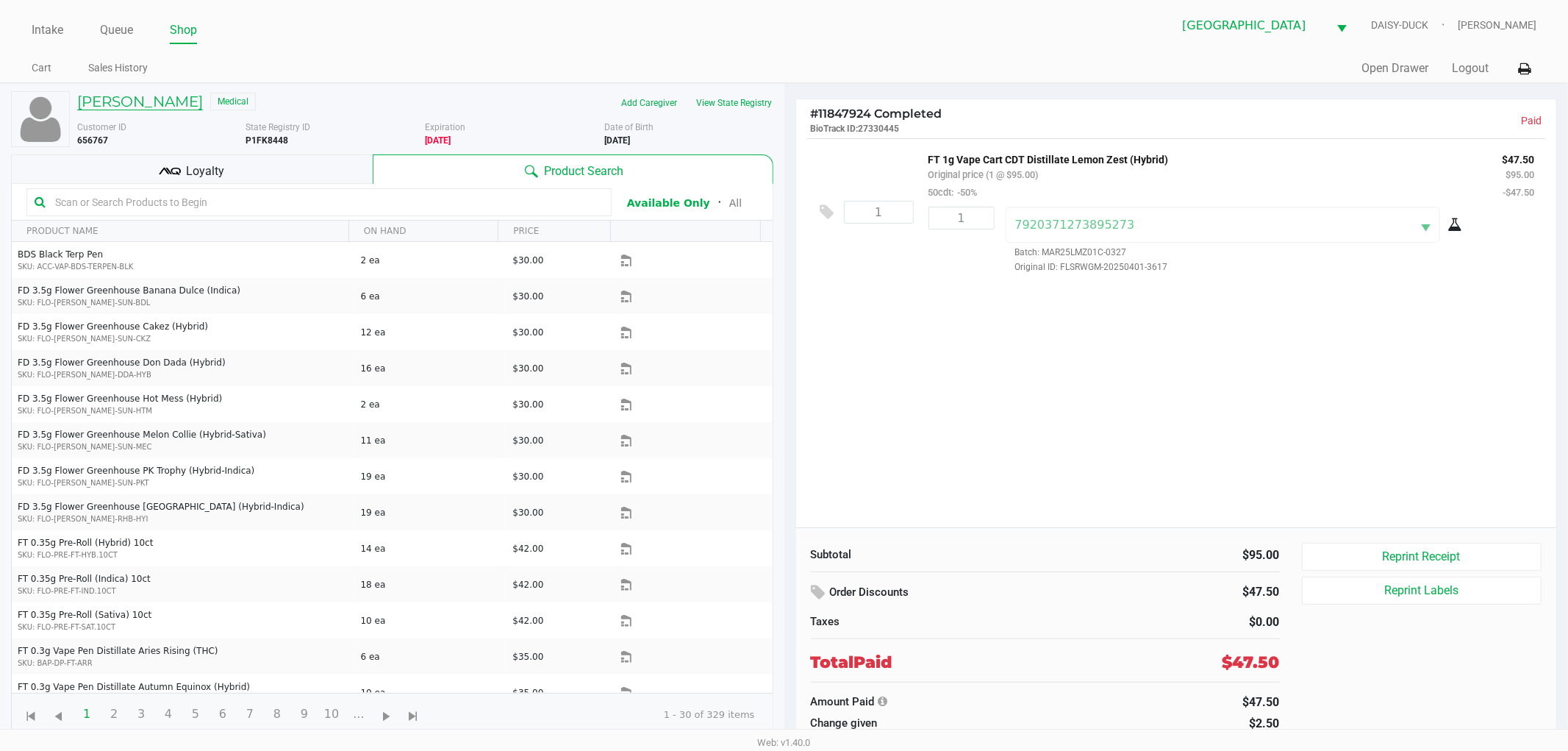
click at [169, 108] on h5 "[PERSON_NAME]" at bounding box center [140, 101] width 126 height 18
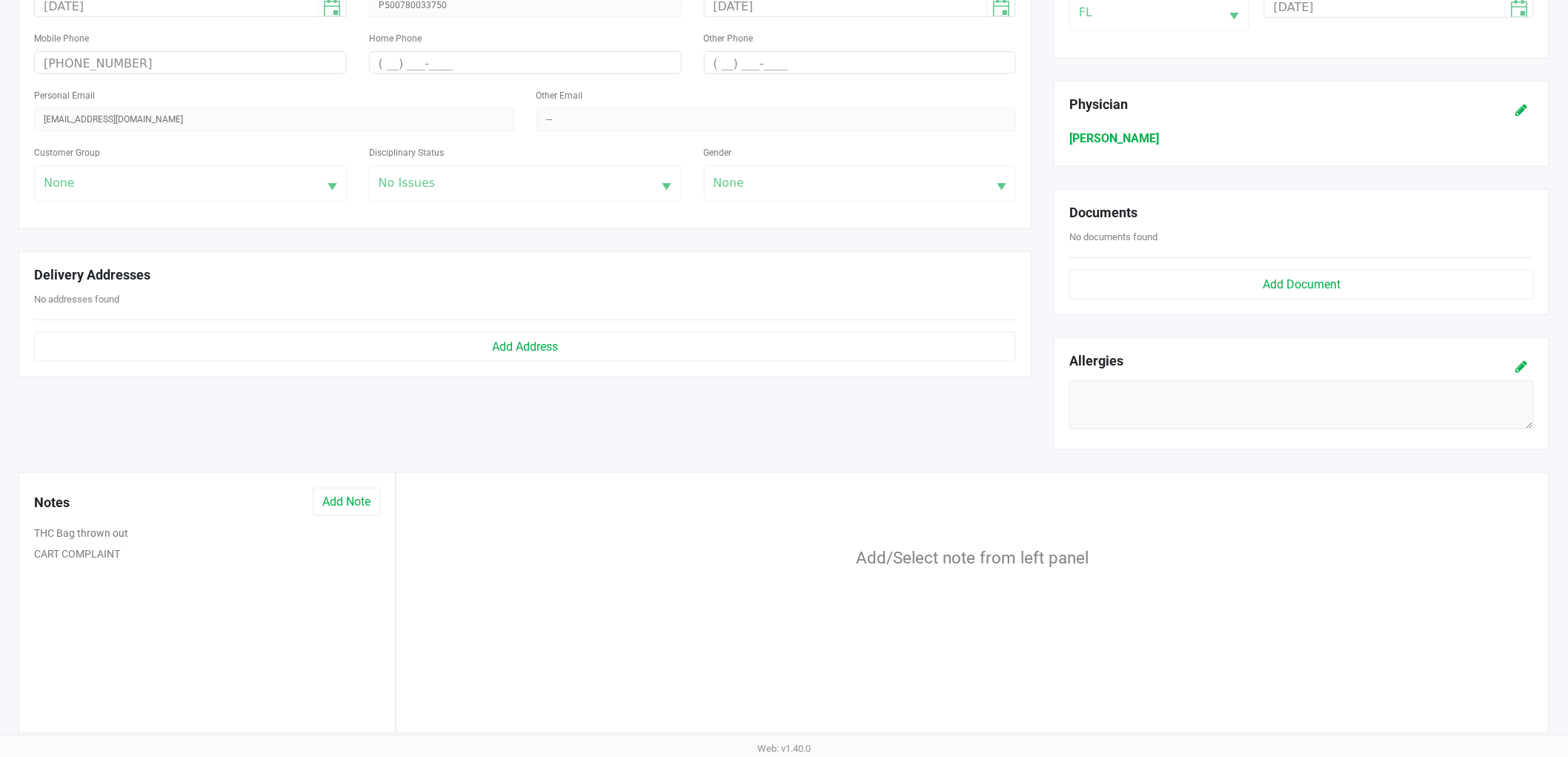
scroll to position [391, 0]
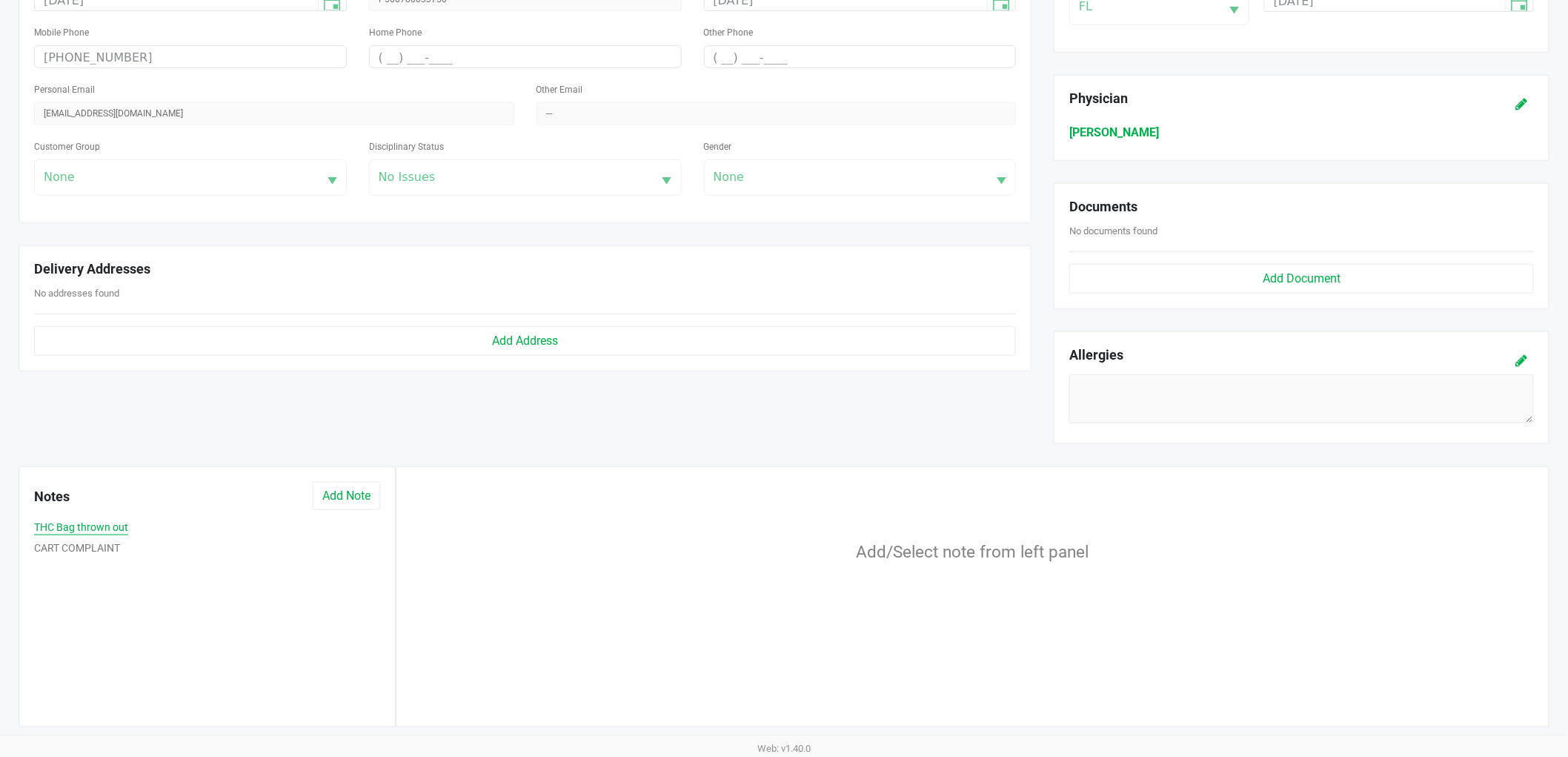
click at [83, 520] on button "THC Bag thrown out" at bounding box center [81, 527] width 94 height 16
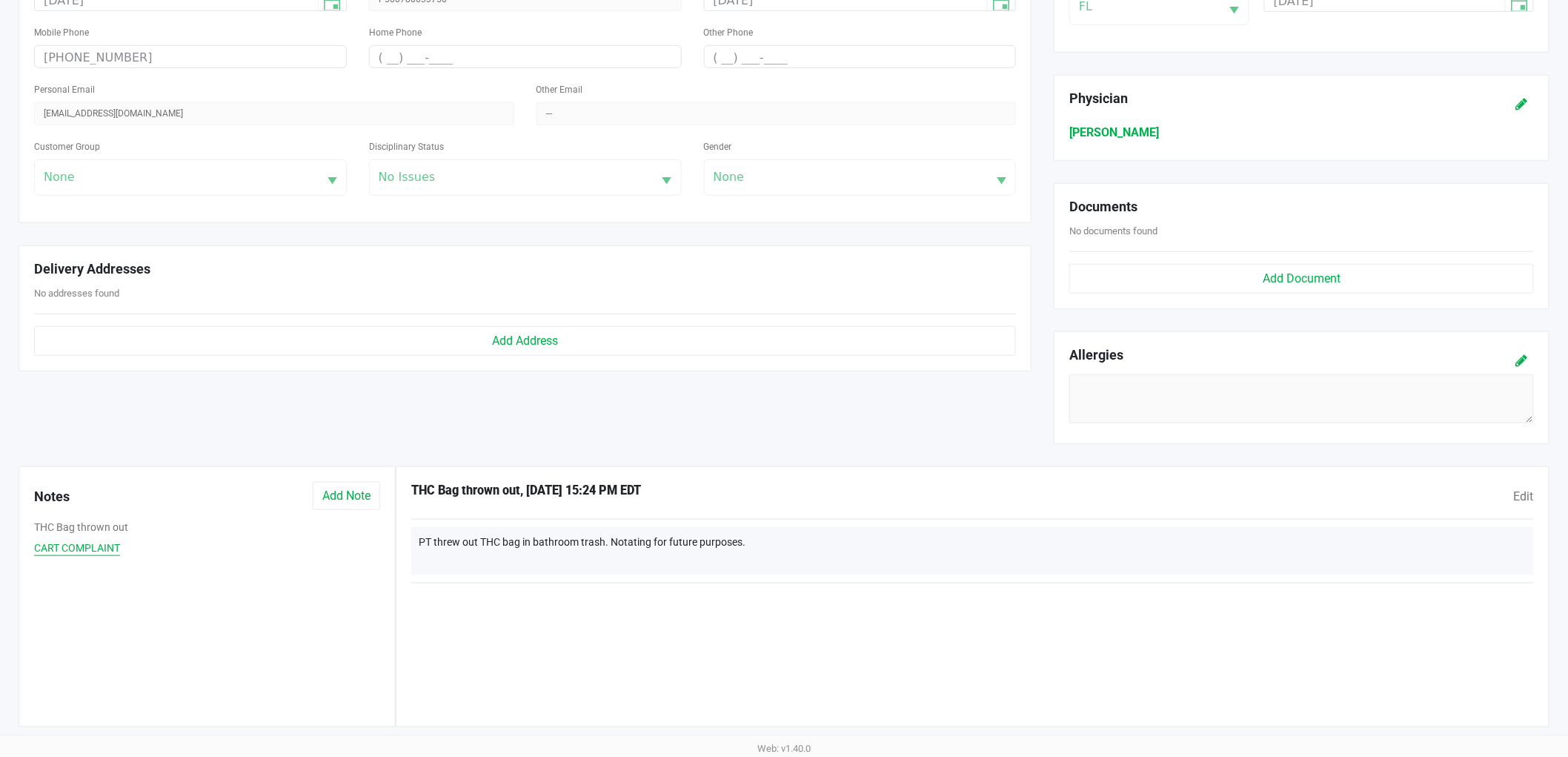
click at [79, 550] on button "CART COMPLAINT" at bounding box center [77, 548] width 86 height 16
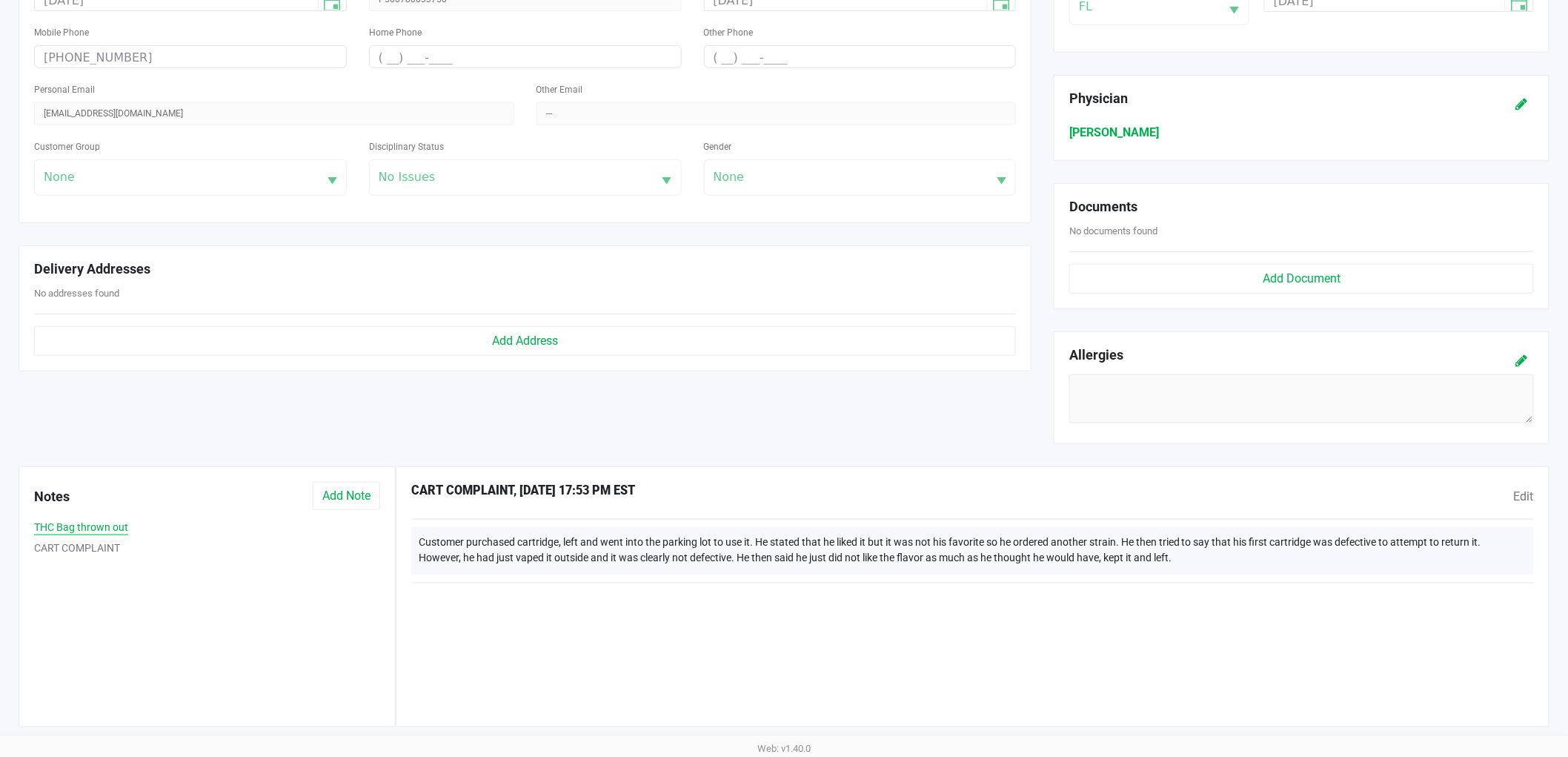
click at [77, 530] on button "THC Bag thrown out" at bounding box center [81, 527] width 94 height 16
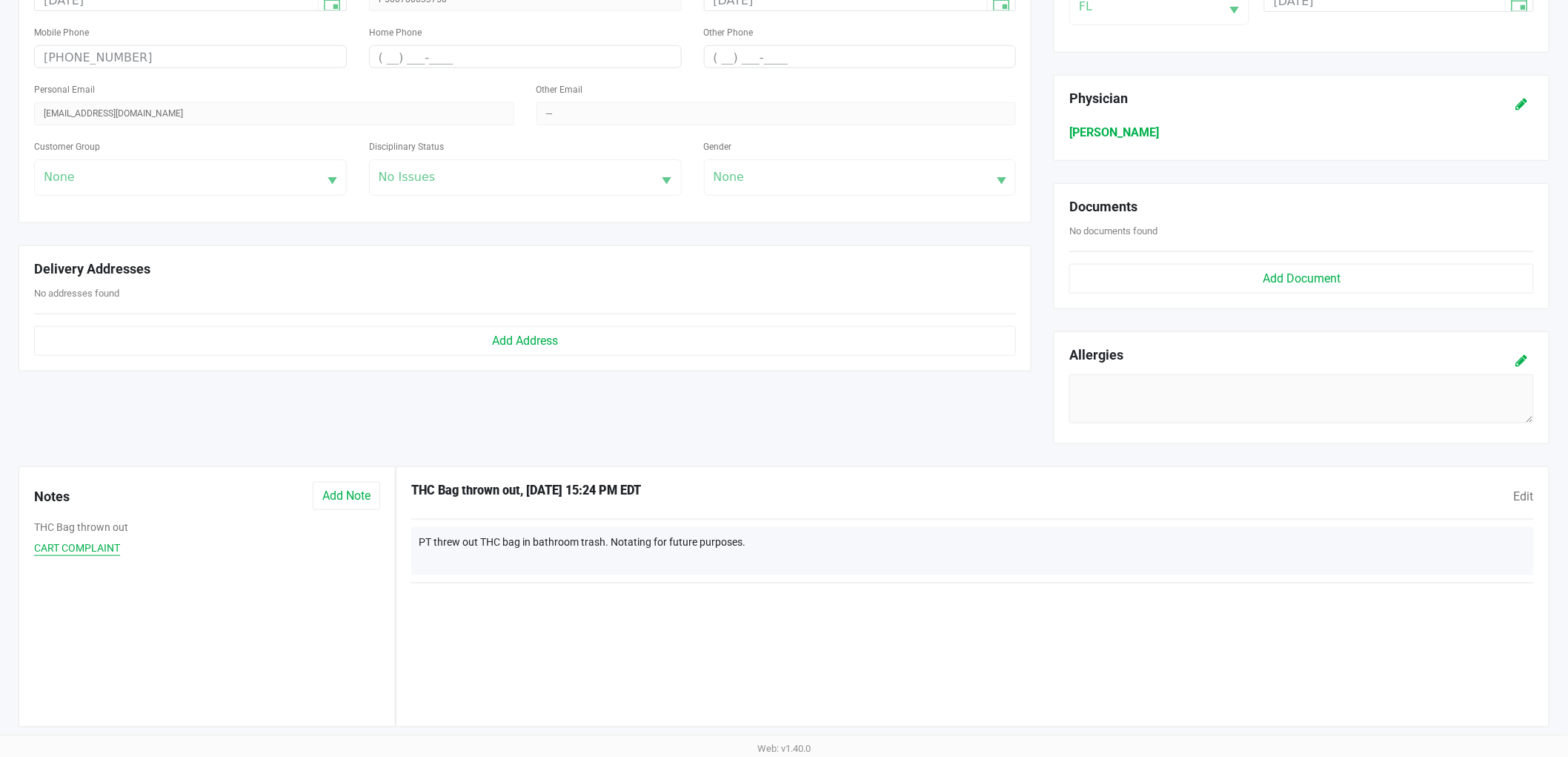
click at [78, 545] on button "CART COMPLAINT" at bounding box center [77, 548] width 86 height 16
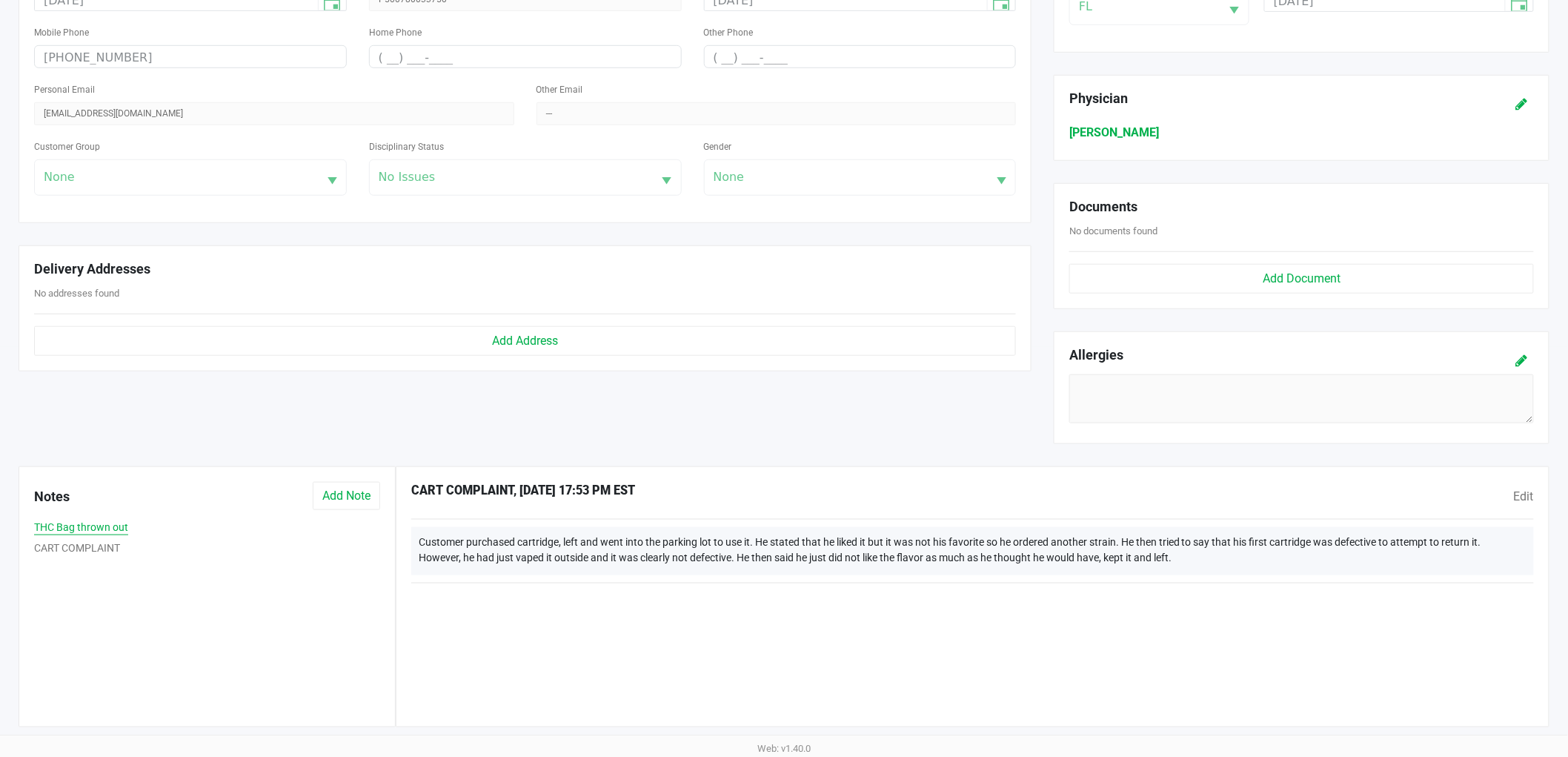
click at [79, 526] on button "THC Bag thrown out" at bounding box center [81, 527] width 94 height 16
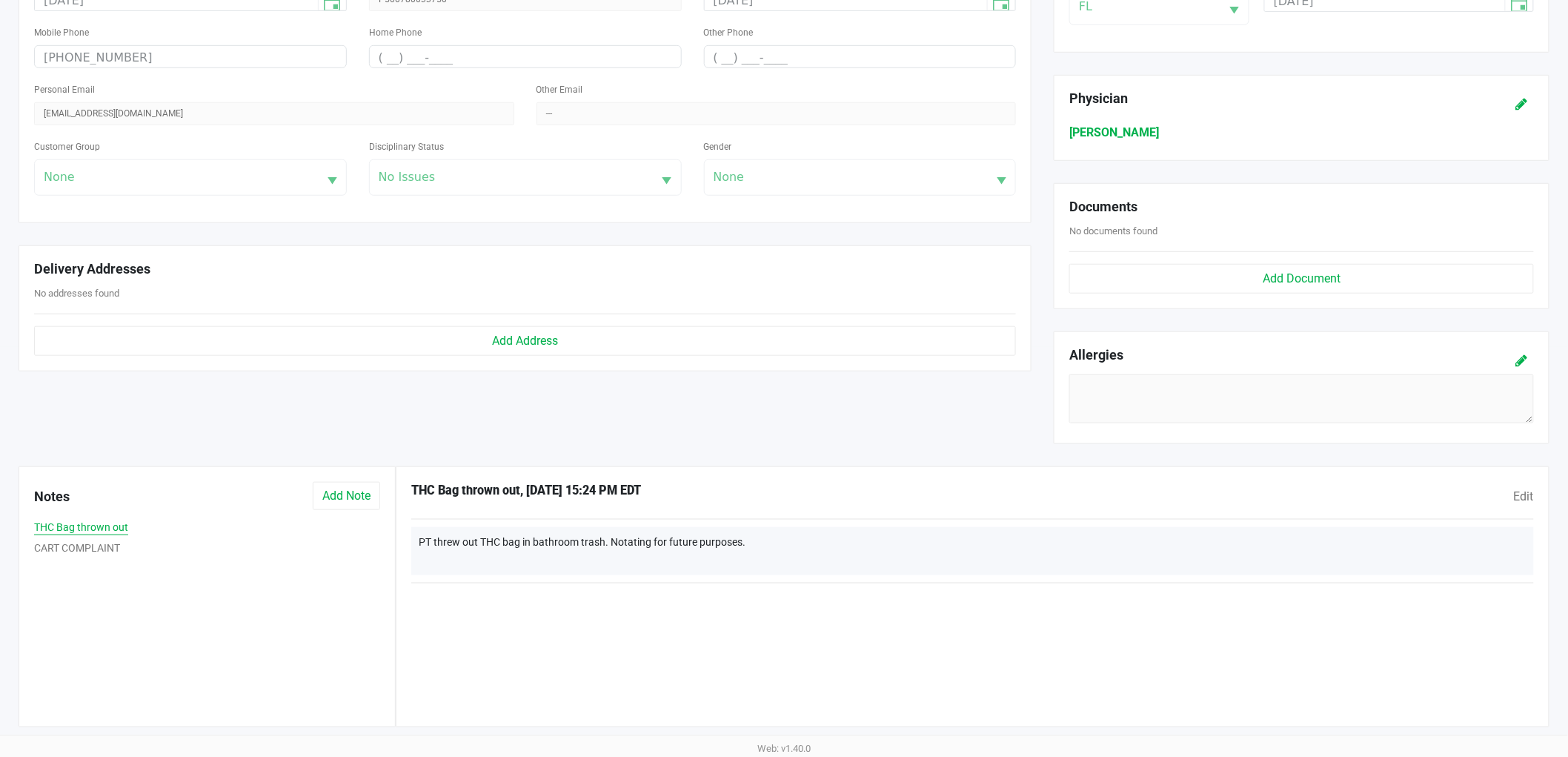
scroll to position [0, 0]
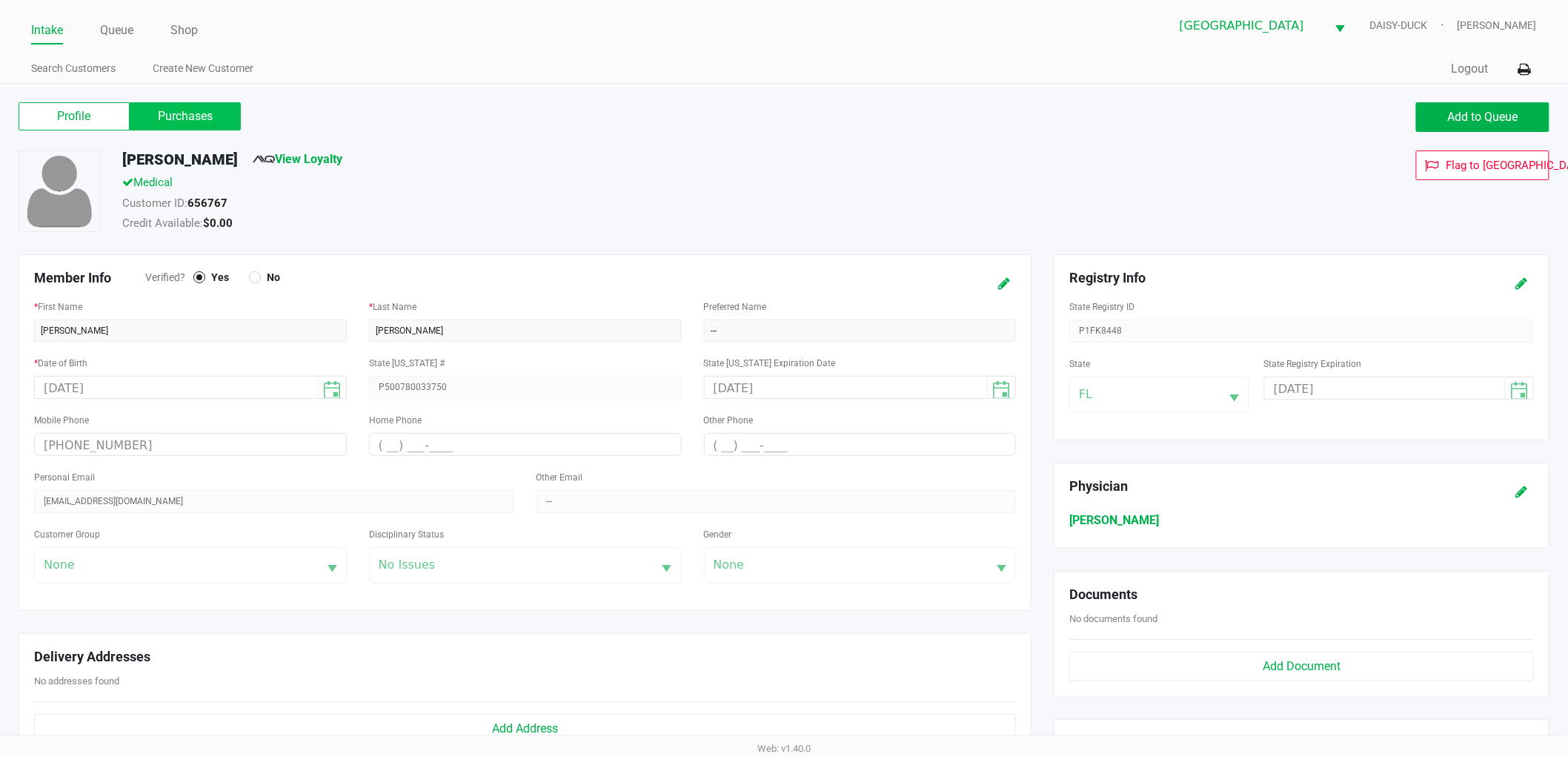
click at [184, 121] on label "Purchases" at bounding box center [185, 116] width 111 height 28
click at [0, 0] on 1 "Purchases" at bounding box center [0, 0] width 0 height 0
